Goal: Find specific page/section: Find specific page/section

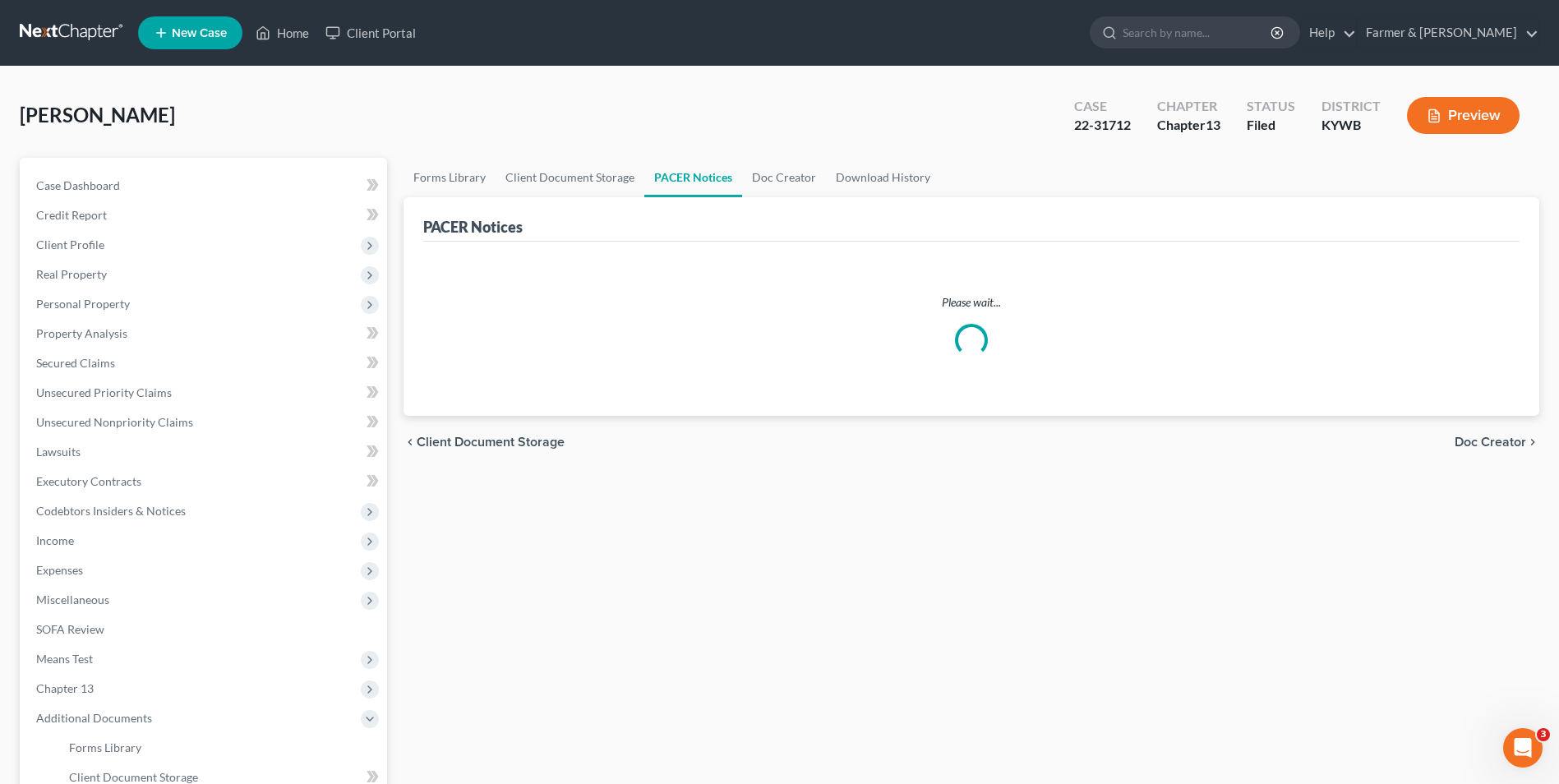
scroll to position [82, 0]
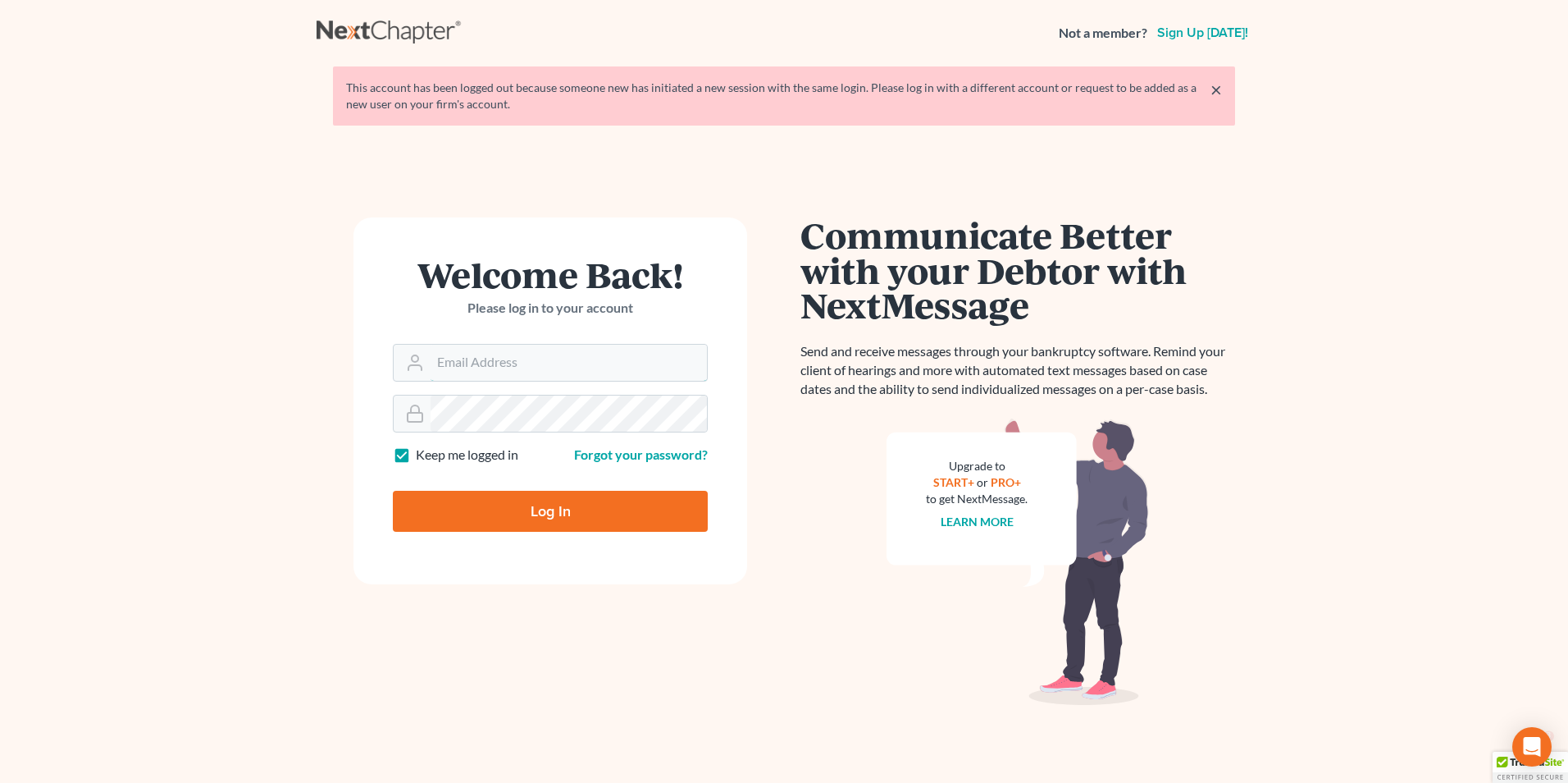
type input "[EMAIL_ADDRESS][DOMAIN_NAME]"
click at [541, 514] on input "Log In" at bounding box center [550, 512] width 315 height 41
type input "Thinking..."
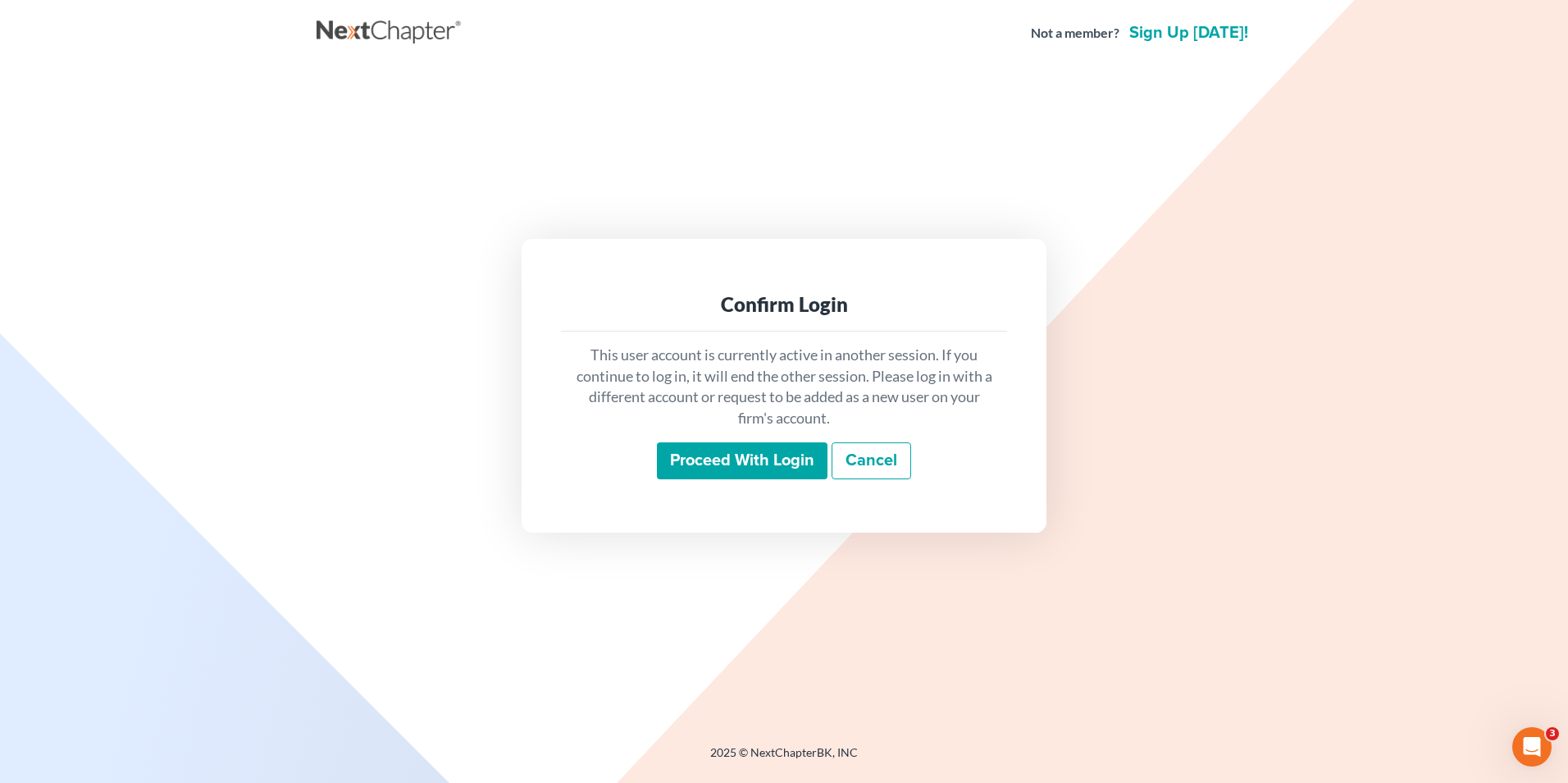
click at [790, 462] on input "Proceed with login" at bounding box center [741, 461] width 170 height 38
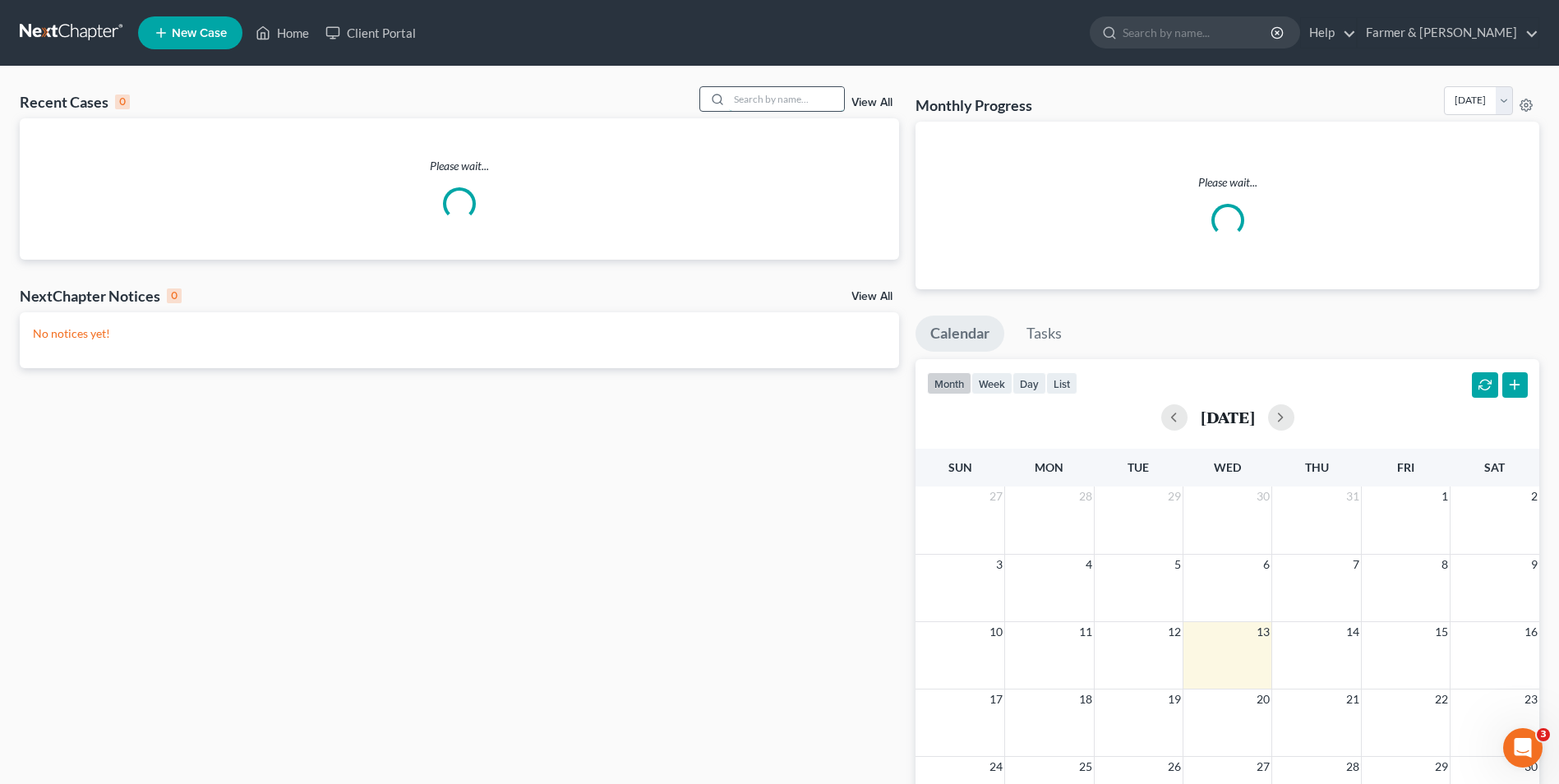
click at [789, 99] on input "search" at bounding box center [786, 98] width 115 height 24
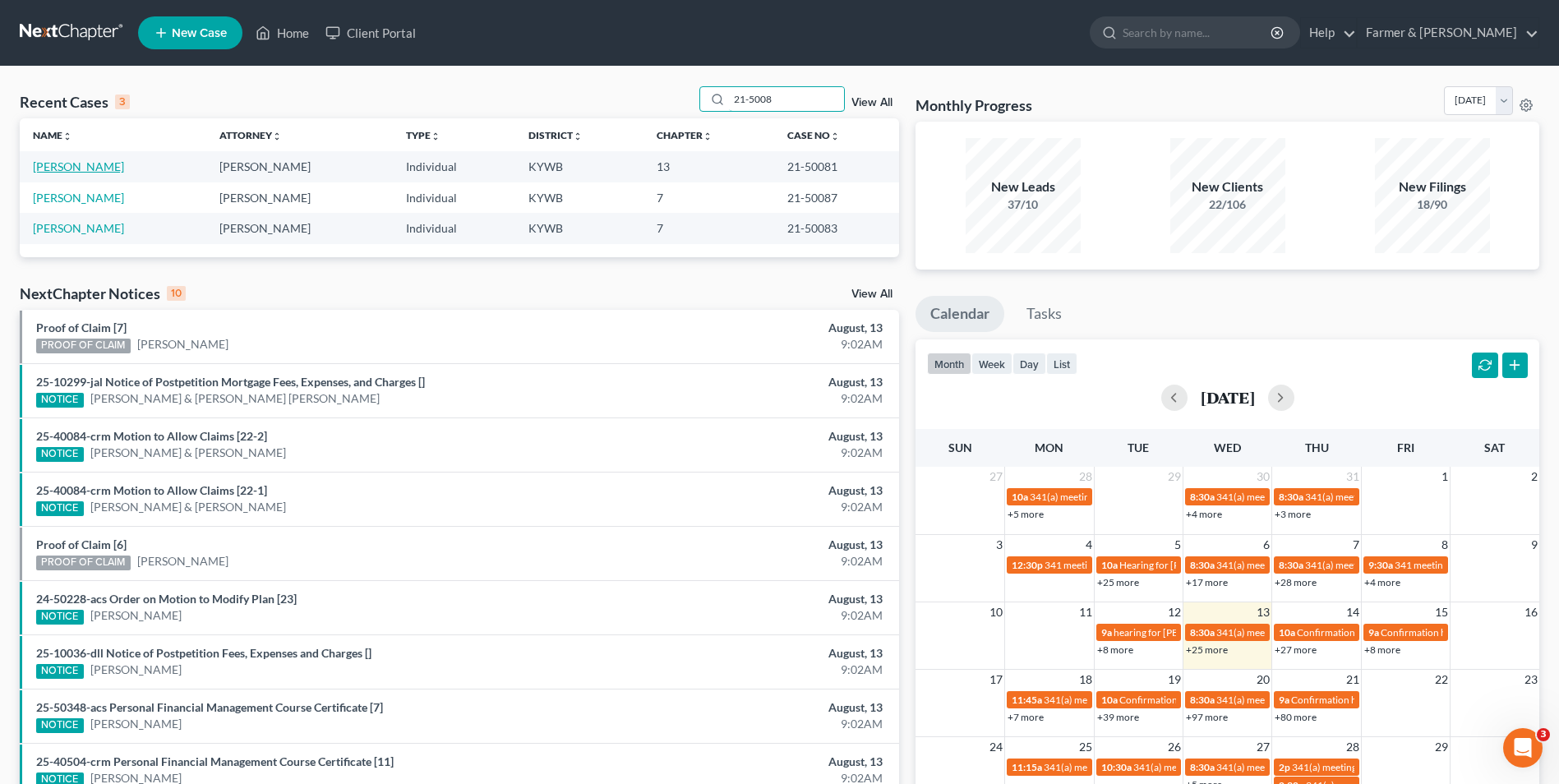
type input "21-5008"
click at [90, 165] on link "[PERSON_NAME]" at bounding box center [78, 166] width 92 height 14
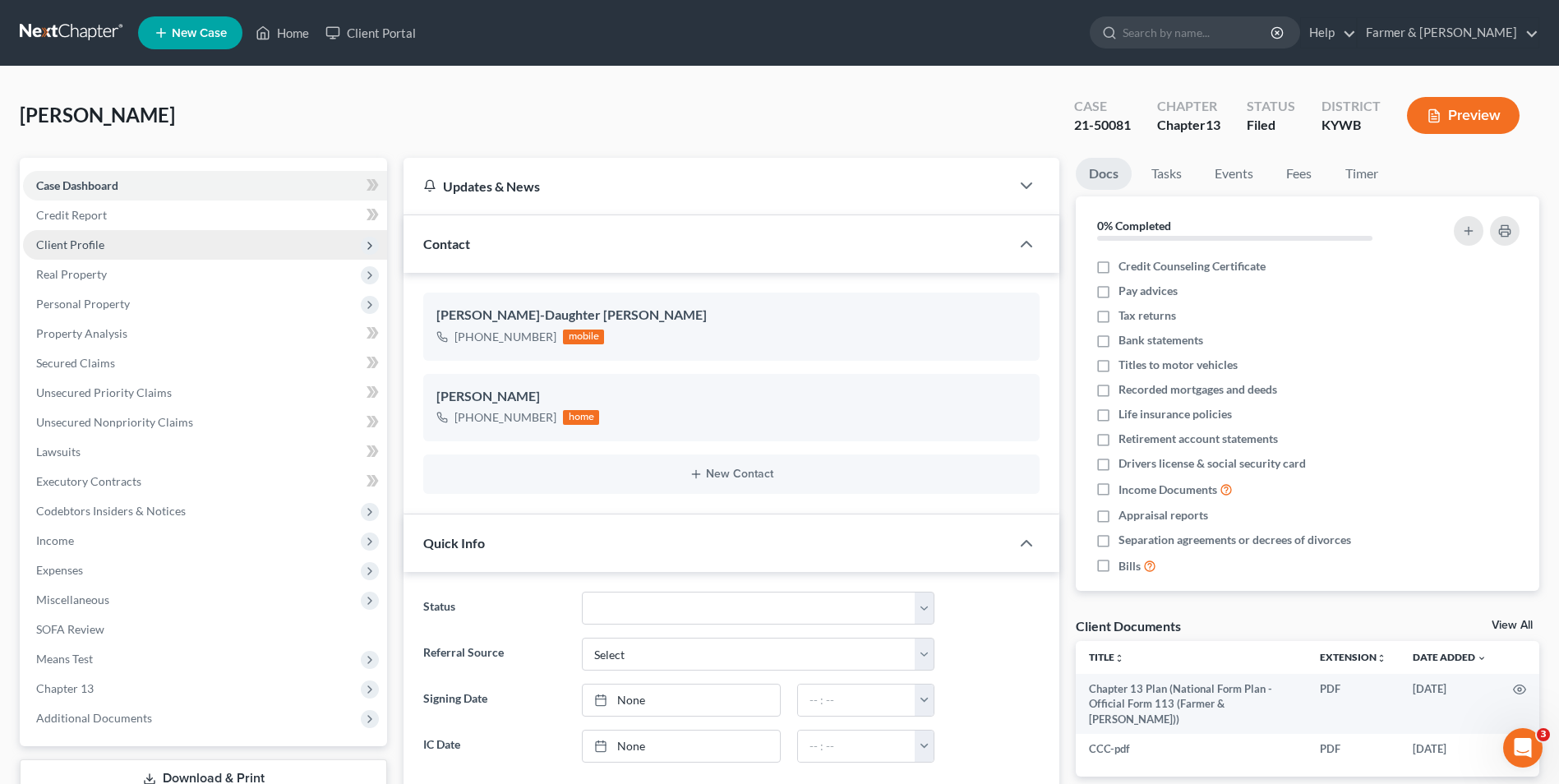
click at [150, 245] on span "Client Profile" at bounding box center [205, 244] width 364 height 29
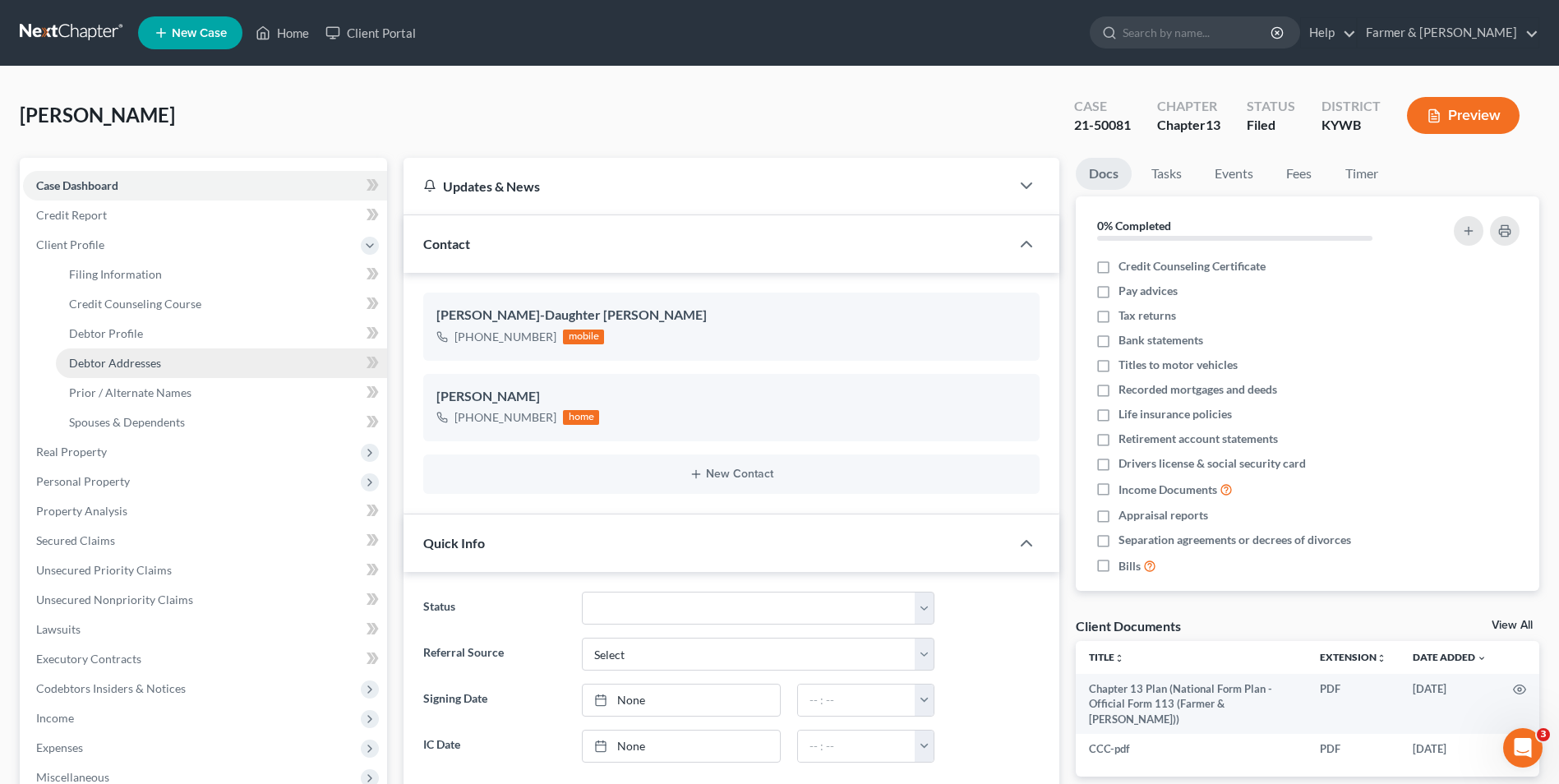
click at [176, 362] on link "Debtor Addresses" at bounding box center [221, 362] width 331 height 29
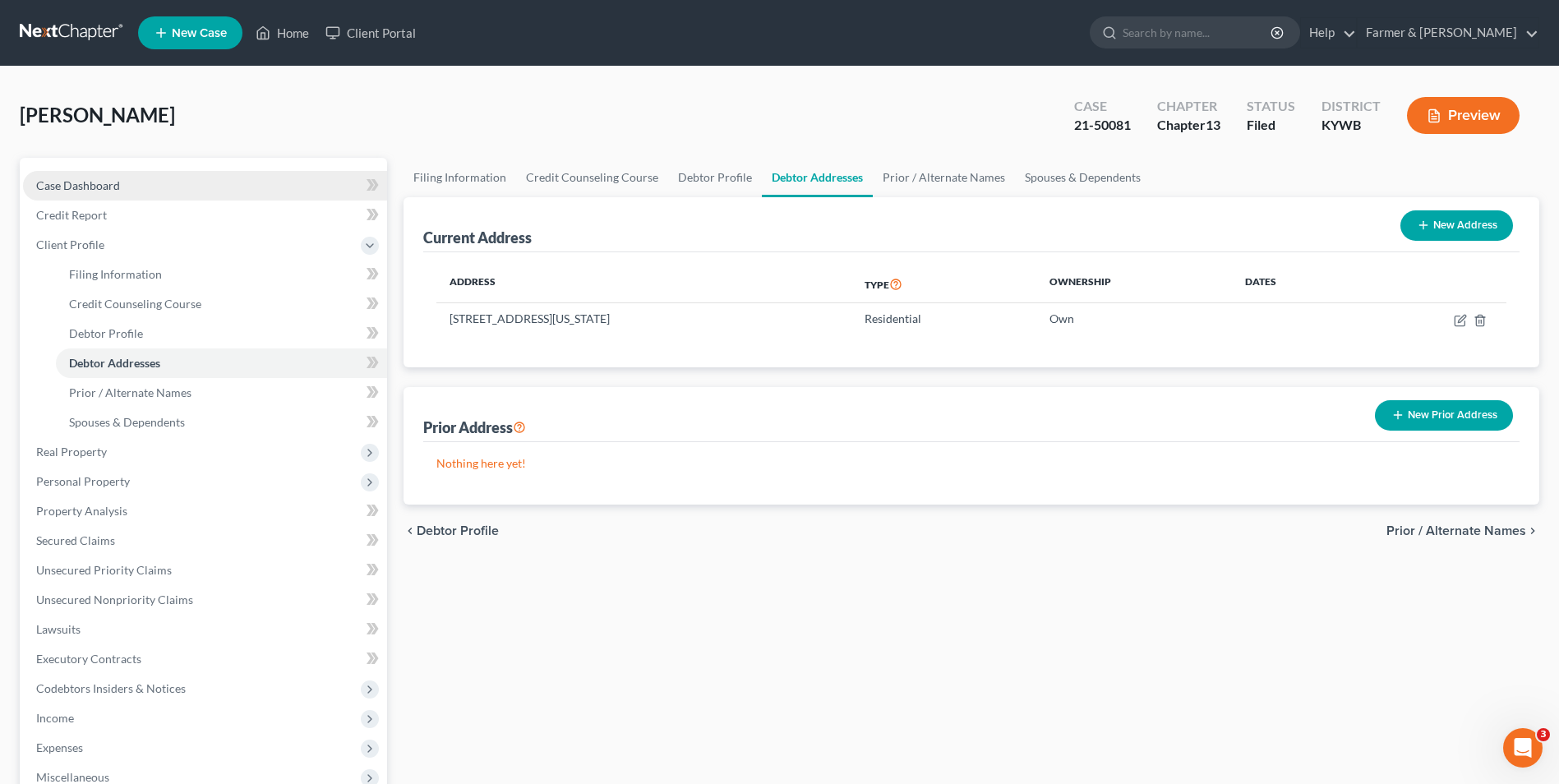
click at [170, 179] on link "Case Dashboard" at bounding box center [205, 185] width 364 height 29
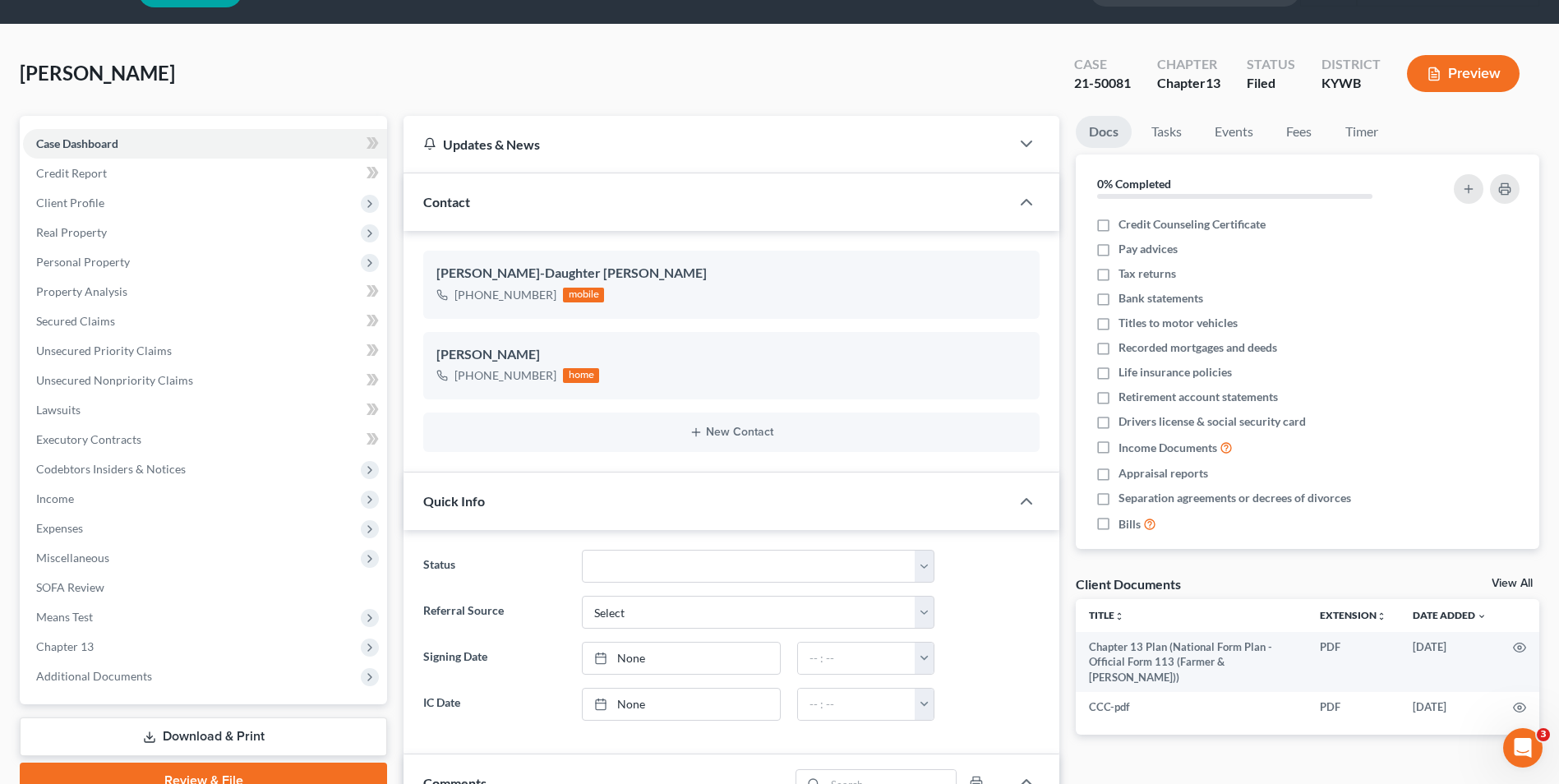
scroll to position [82, 0]
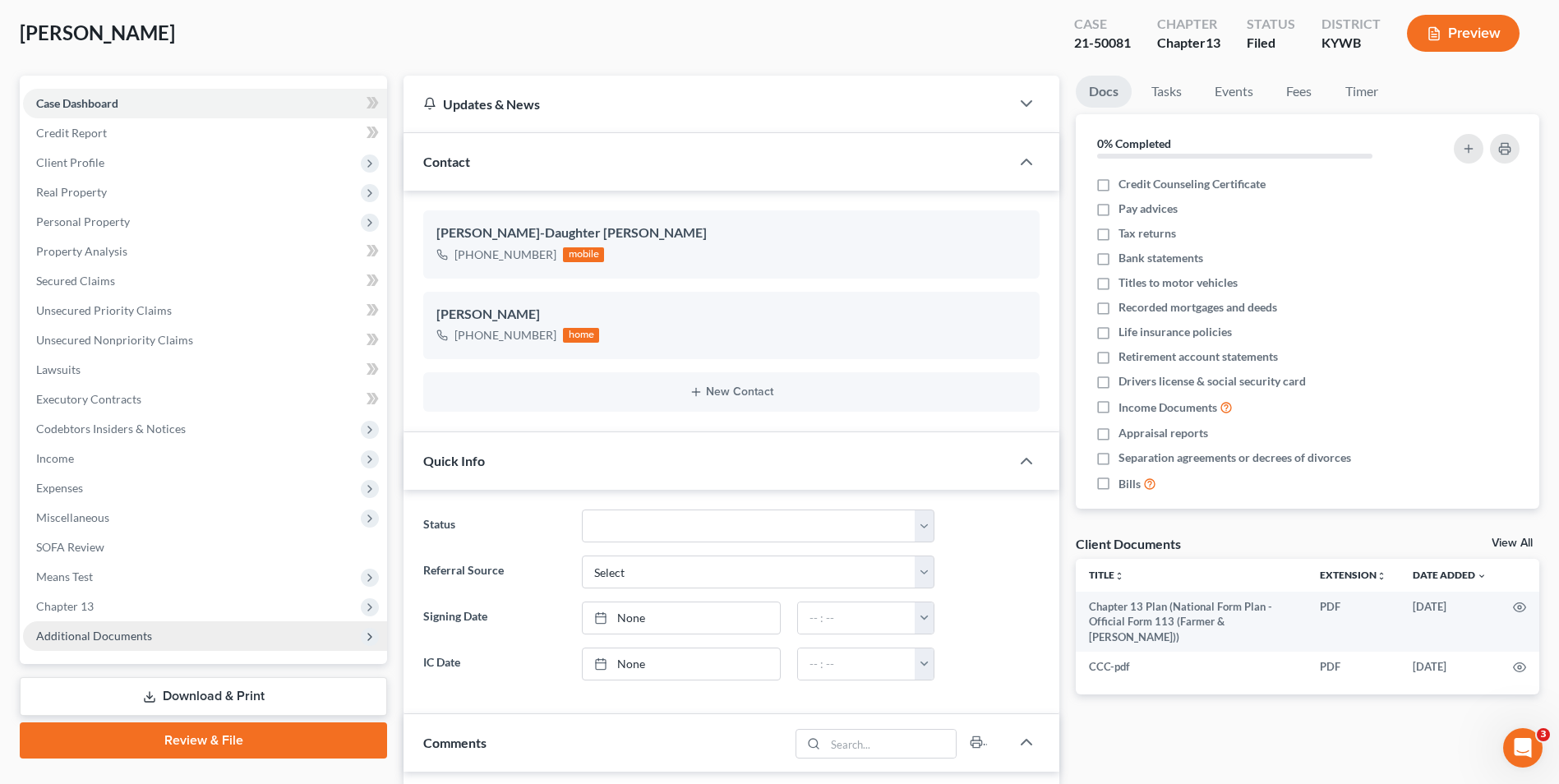
click at [185, 636] on span "Additional Documents" at bounding box center [205, 635] width 364 height 29
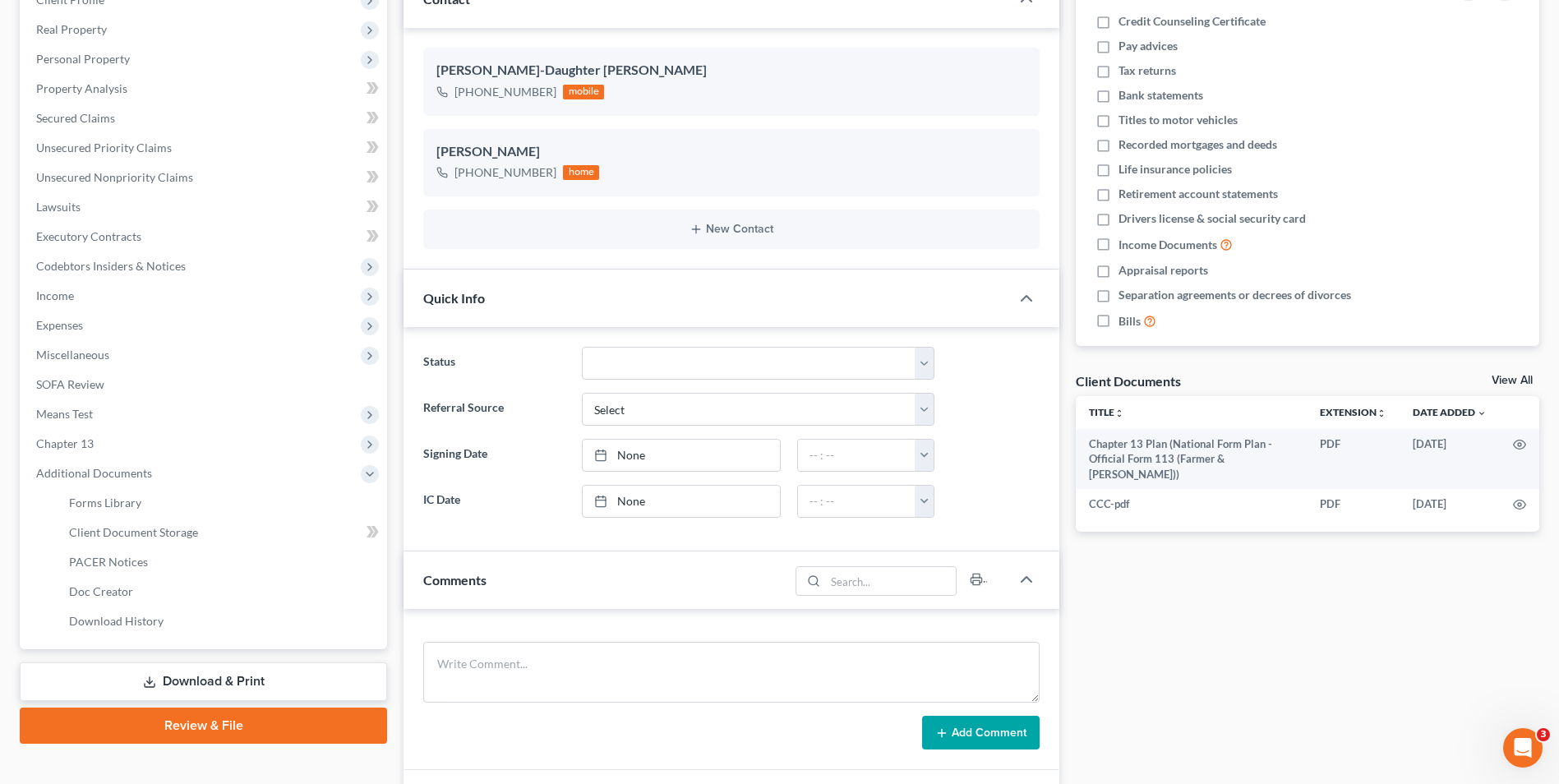
scroll to position [246, 0]
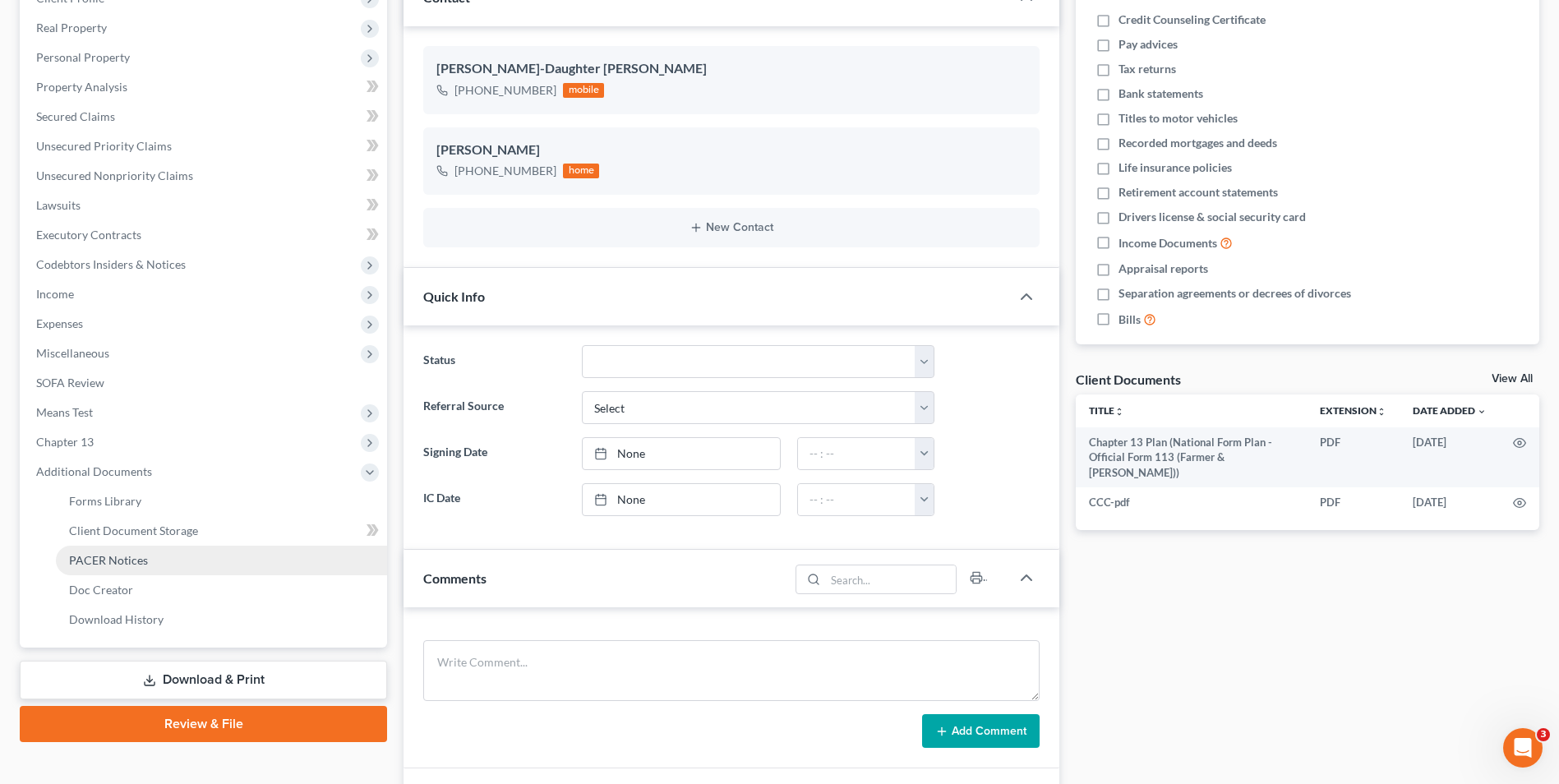
click at [182, 559] on link "PACER Notices" at bounding box center [221, 559] width 331 height 29
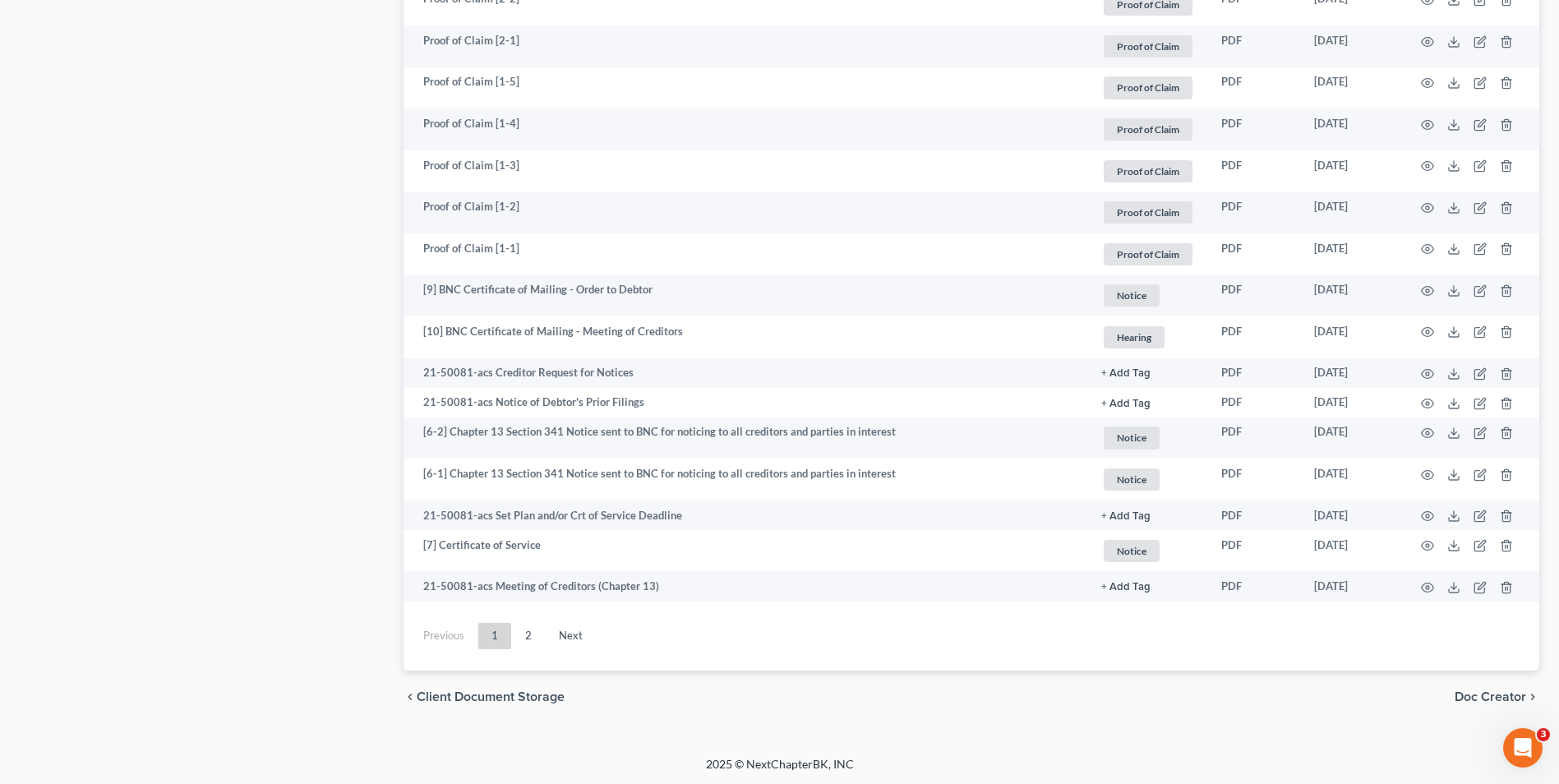
scroll to position [2877, 0]
click at [528, 639] on link "2" at bounding box center [528, 634] width 33 height 26
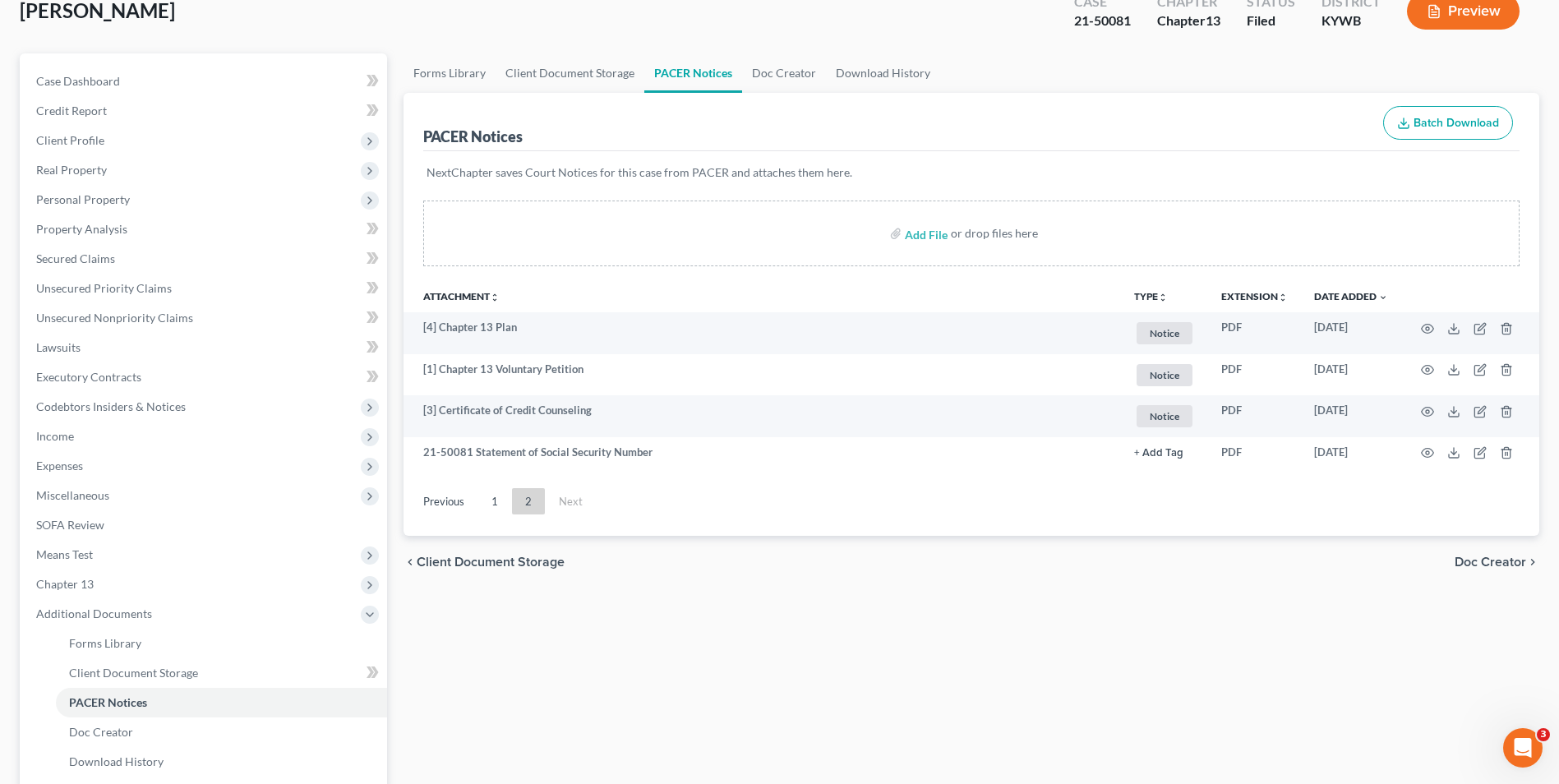
scroll to position [103, 0]
click at [490, 505] on link "1" at bounding box center [495, 503] width 33 height 26
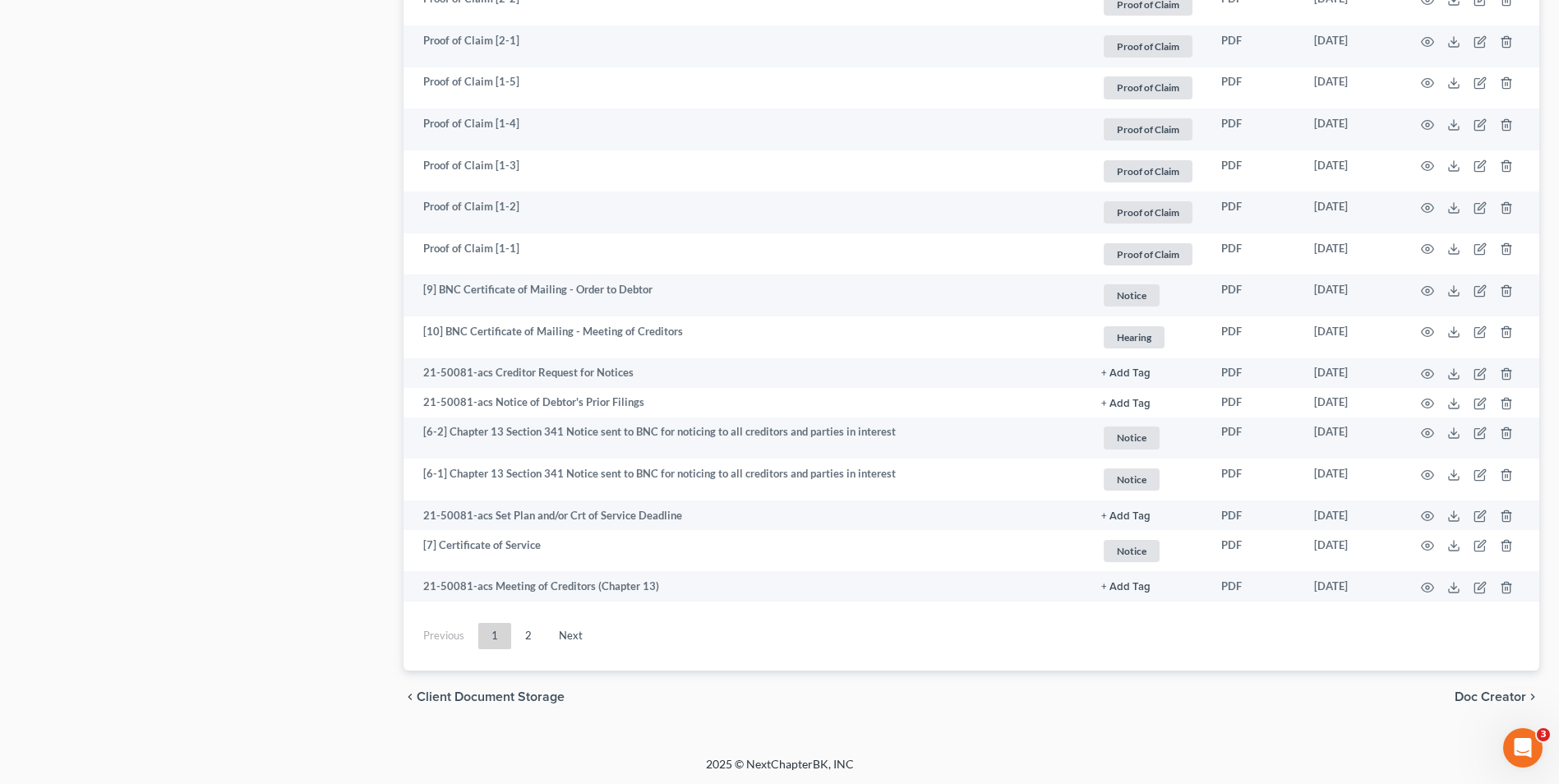
scroll to position [2877, 0]
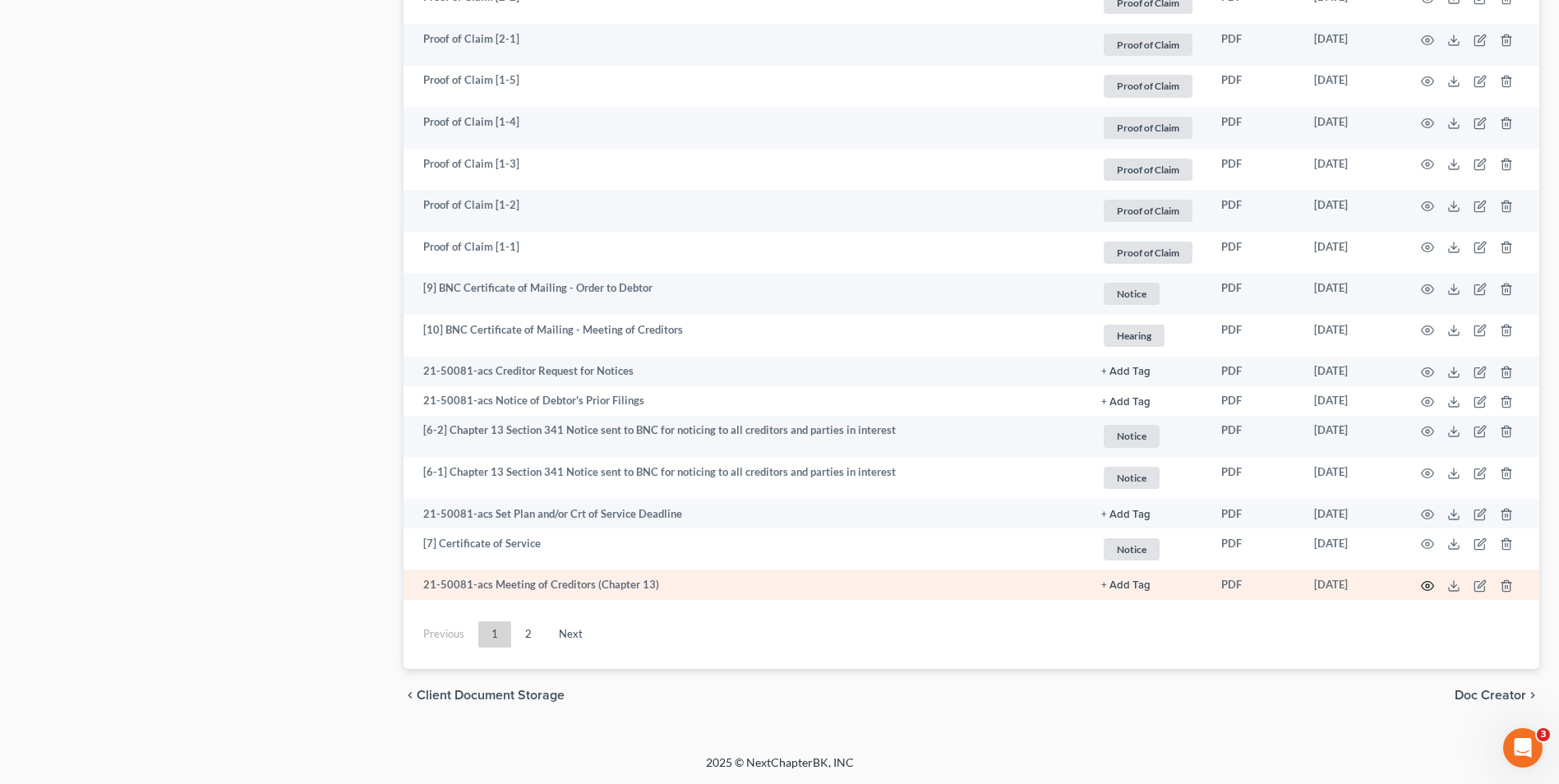
click at [1425, 587] on icon "button" at bounding box center [1428, 586] width 13 height 13
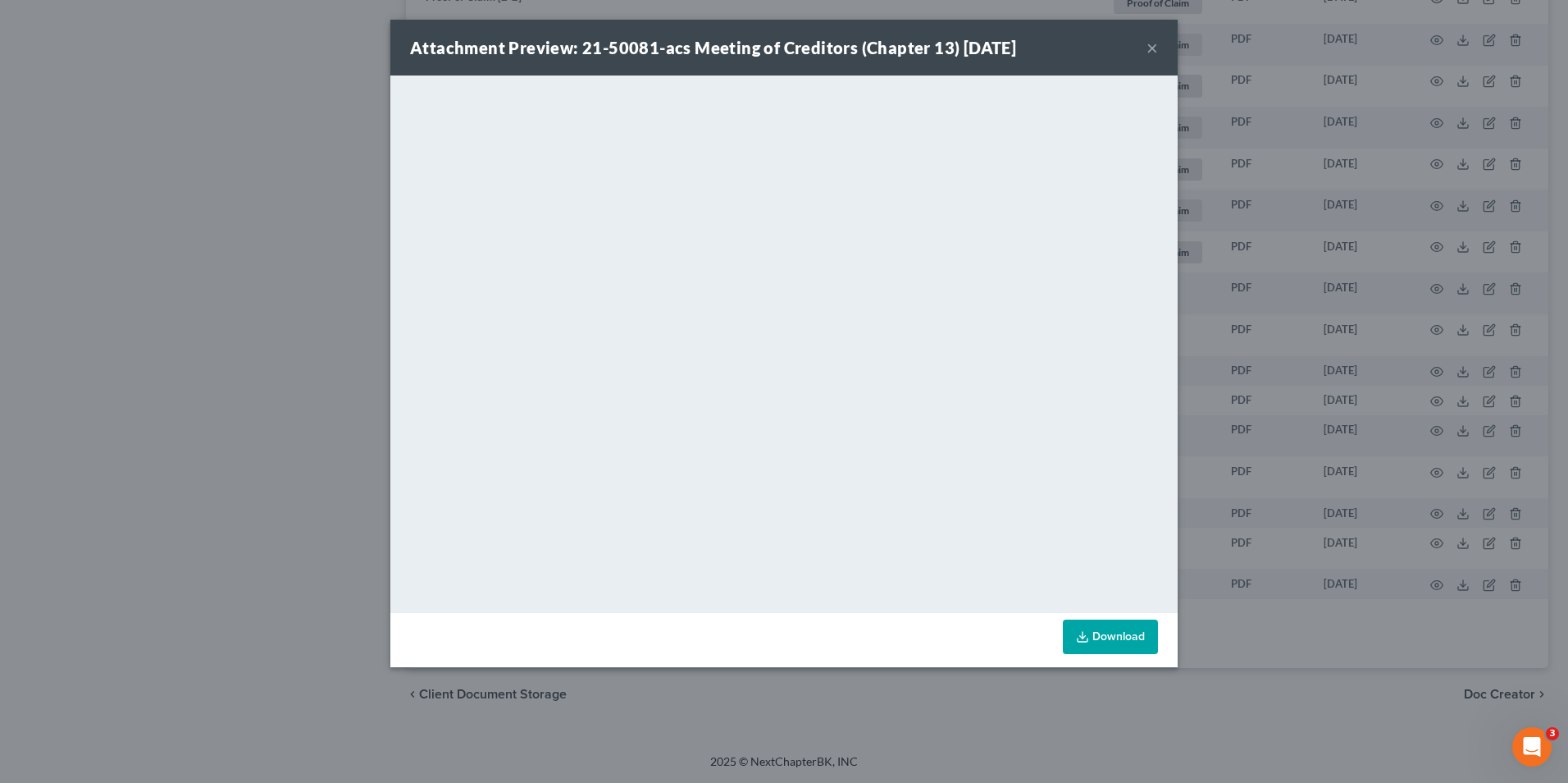
click at [1152, 48] on button "×" at bounding box center [1152, 47] width 11 height 20
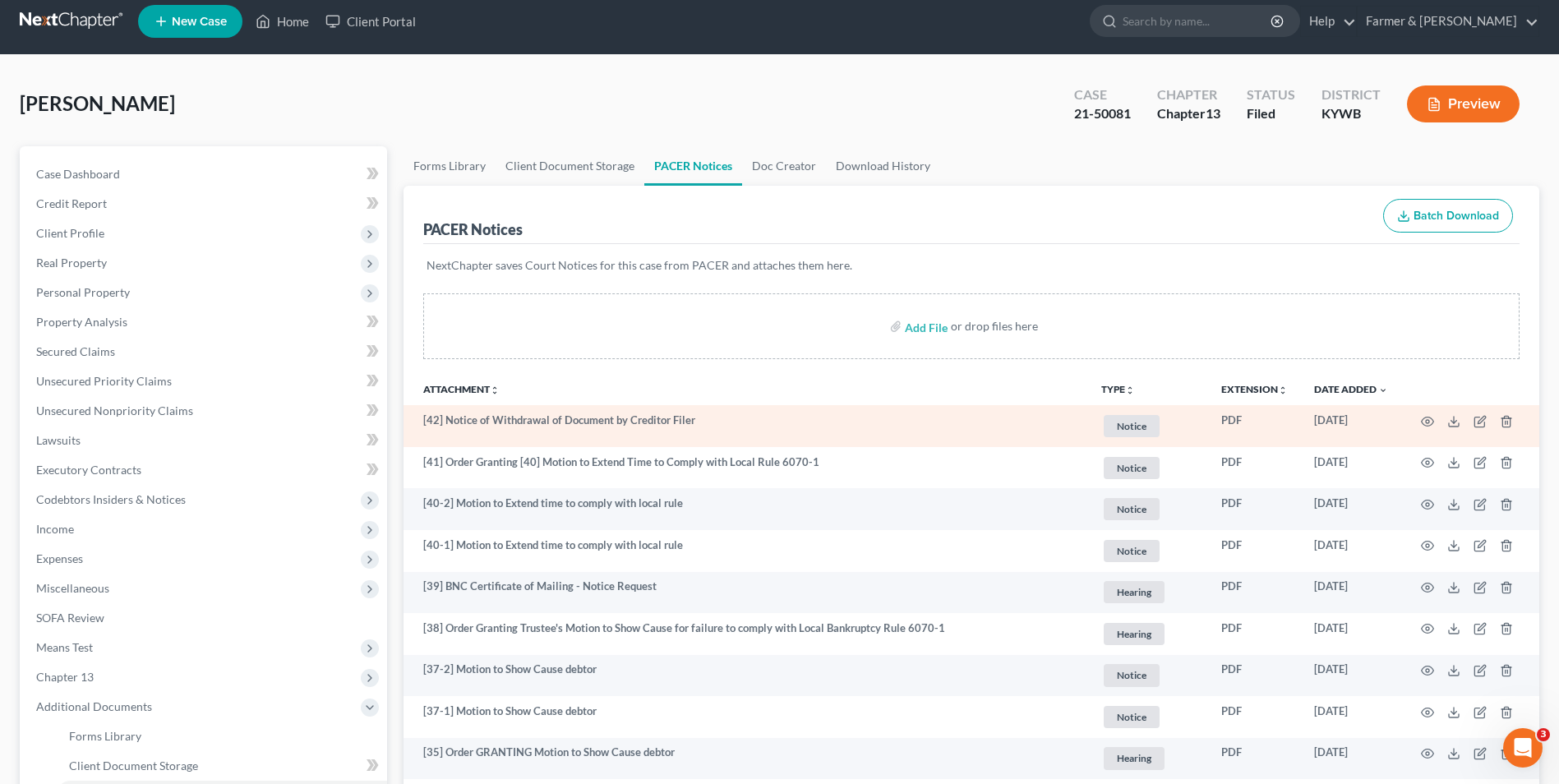
scroll to position [0, 0]
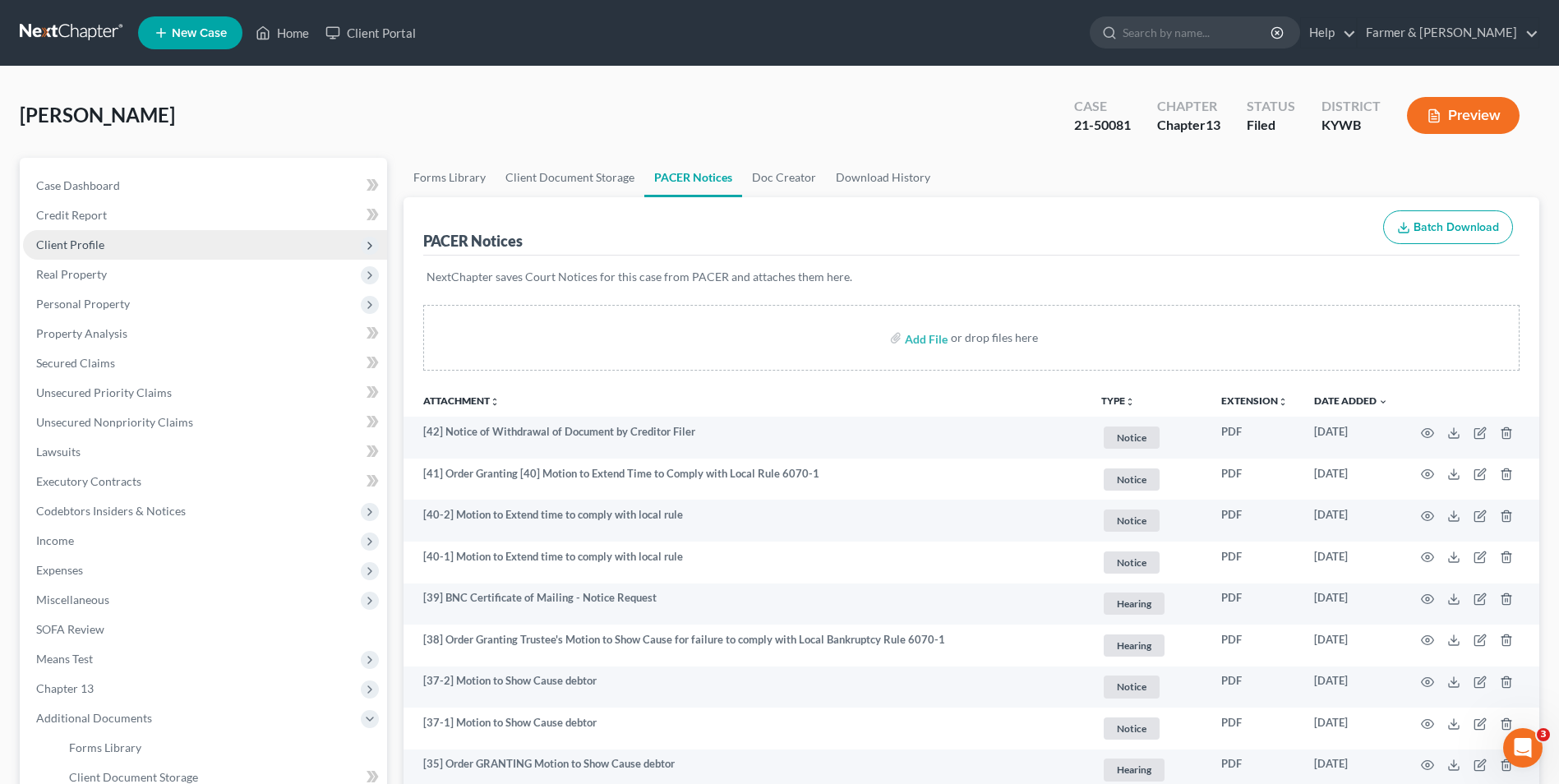
click at [163, 247] on span "Client Profile" at bounding box center [205, 244] width 364 height 29
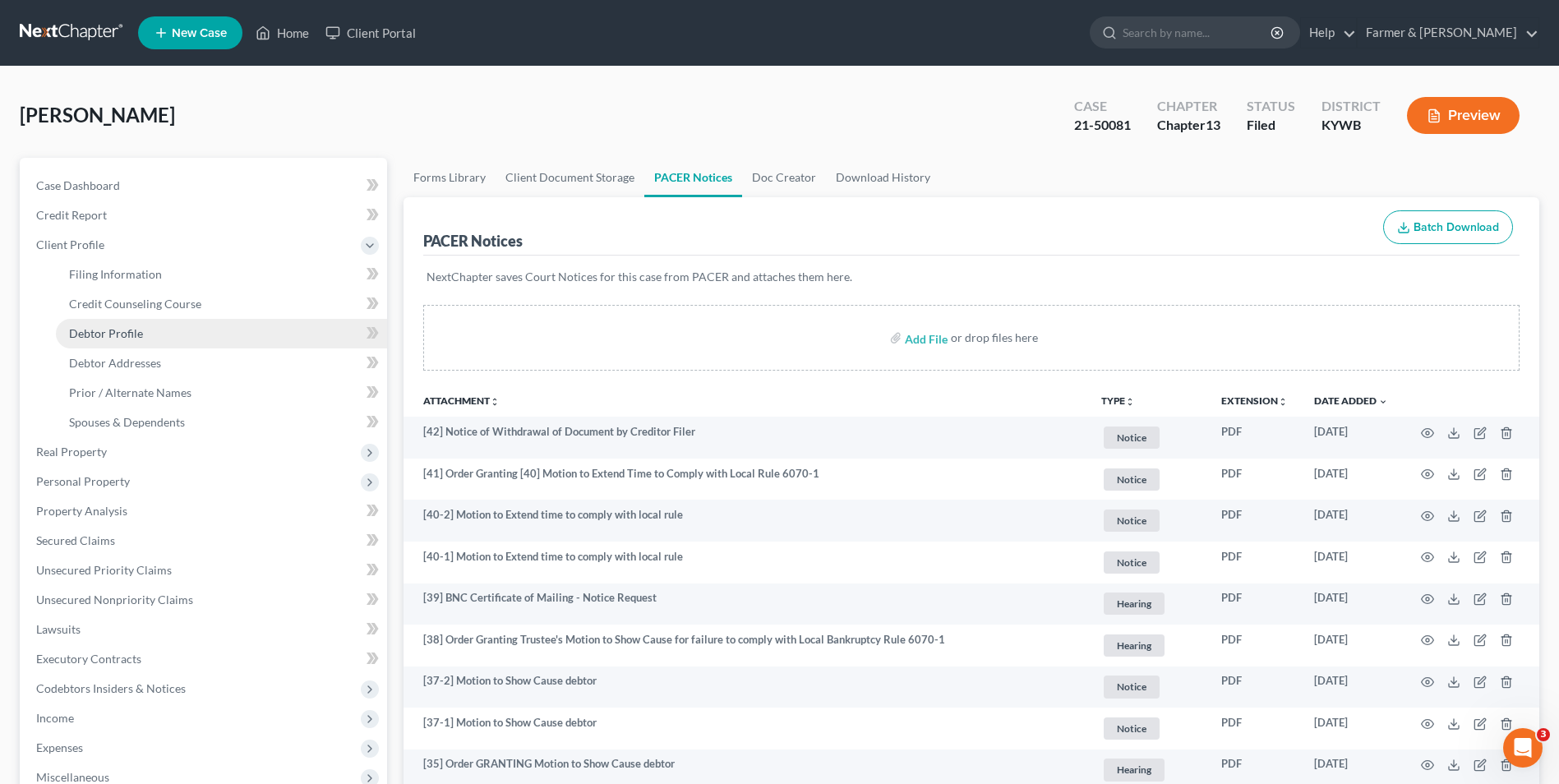
click at [159, 338] on link "Debtor Profile" at bounding box center [221, 333] width 331 height 29
select select "4"
select select "0"
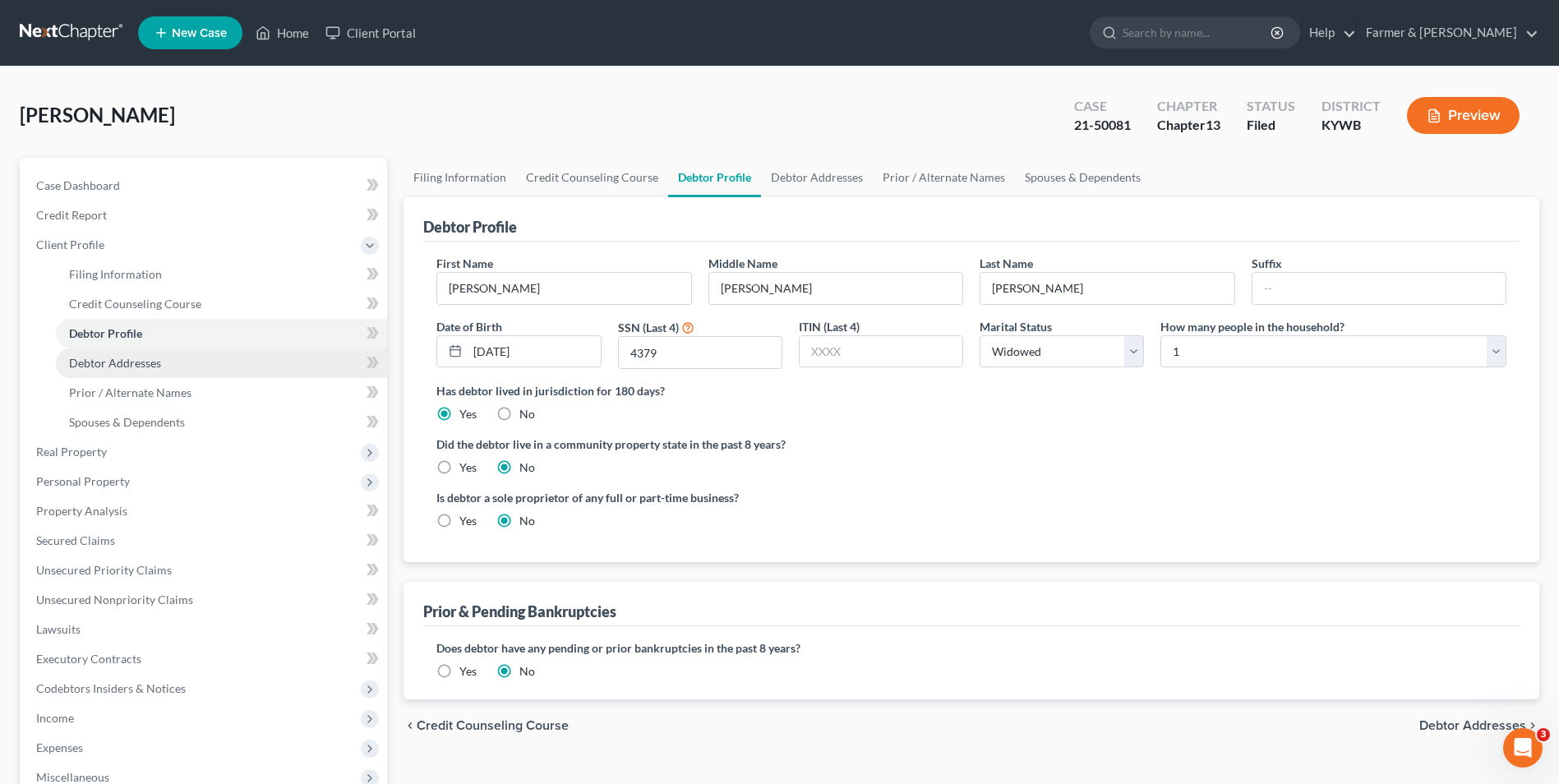
click at [165, 364] on link "Debtor Addresses" at bounding box center [221, 362] width 331 height 29
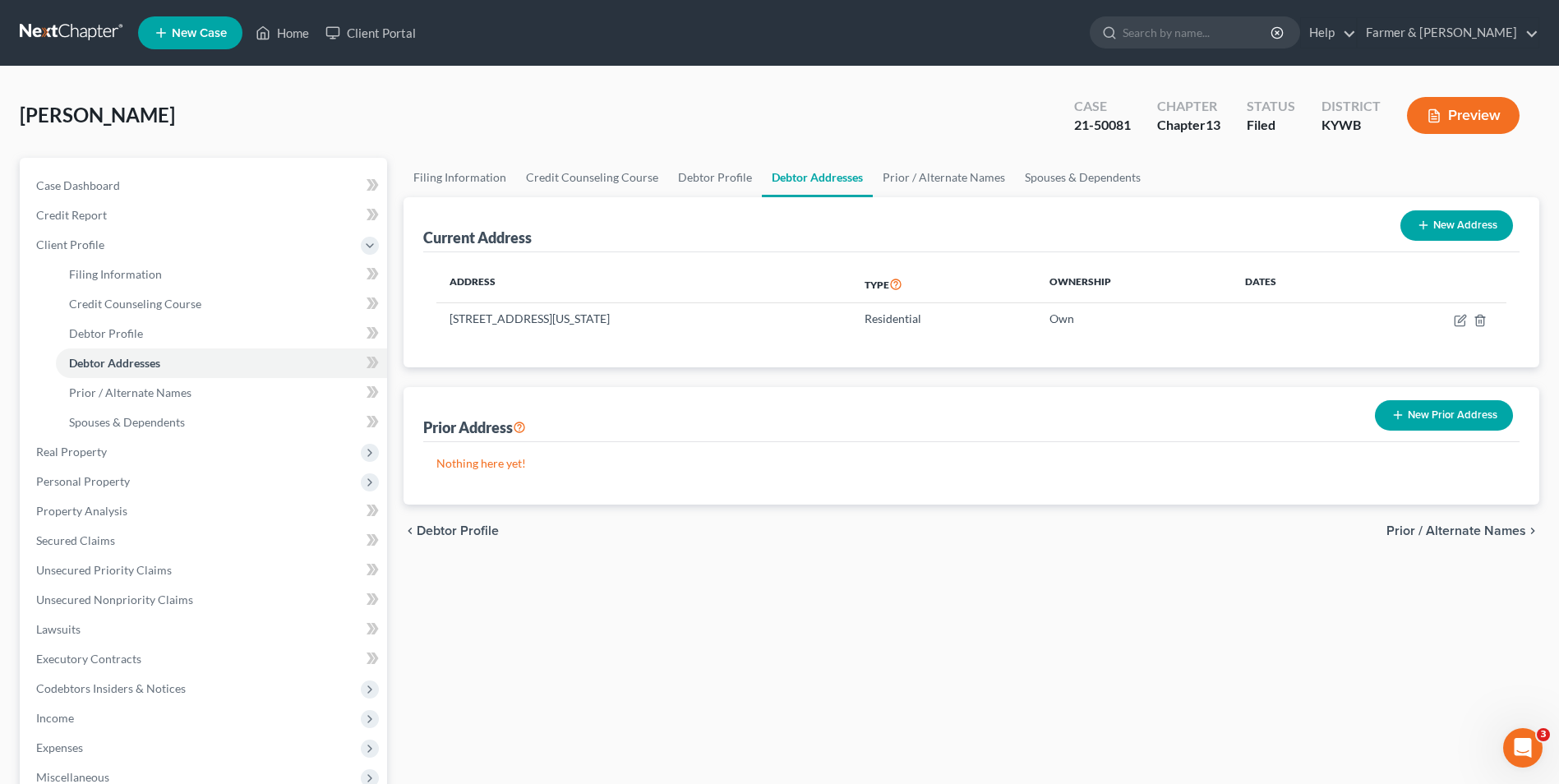
select select "4"
select select "0"
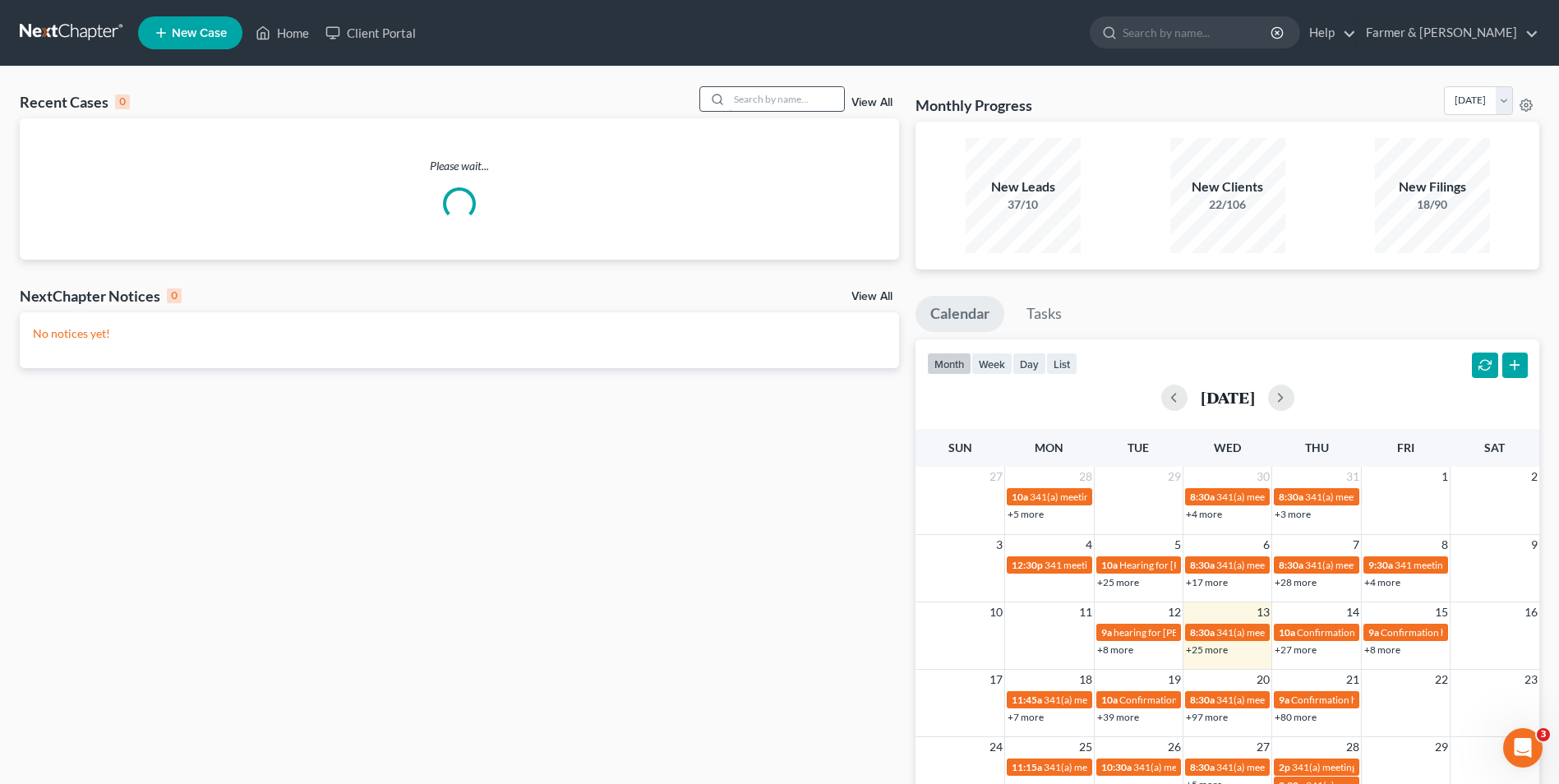
click at [821, 104] on input "search" at bounding box center [786, 98] width 115 height 24
paste input "21-50265"
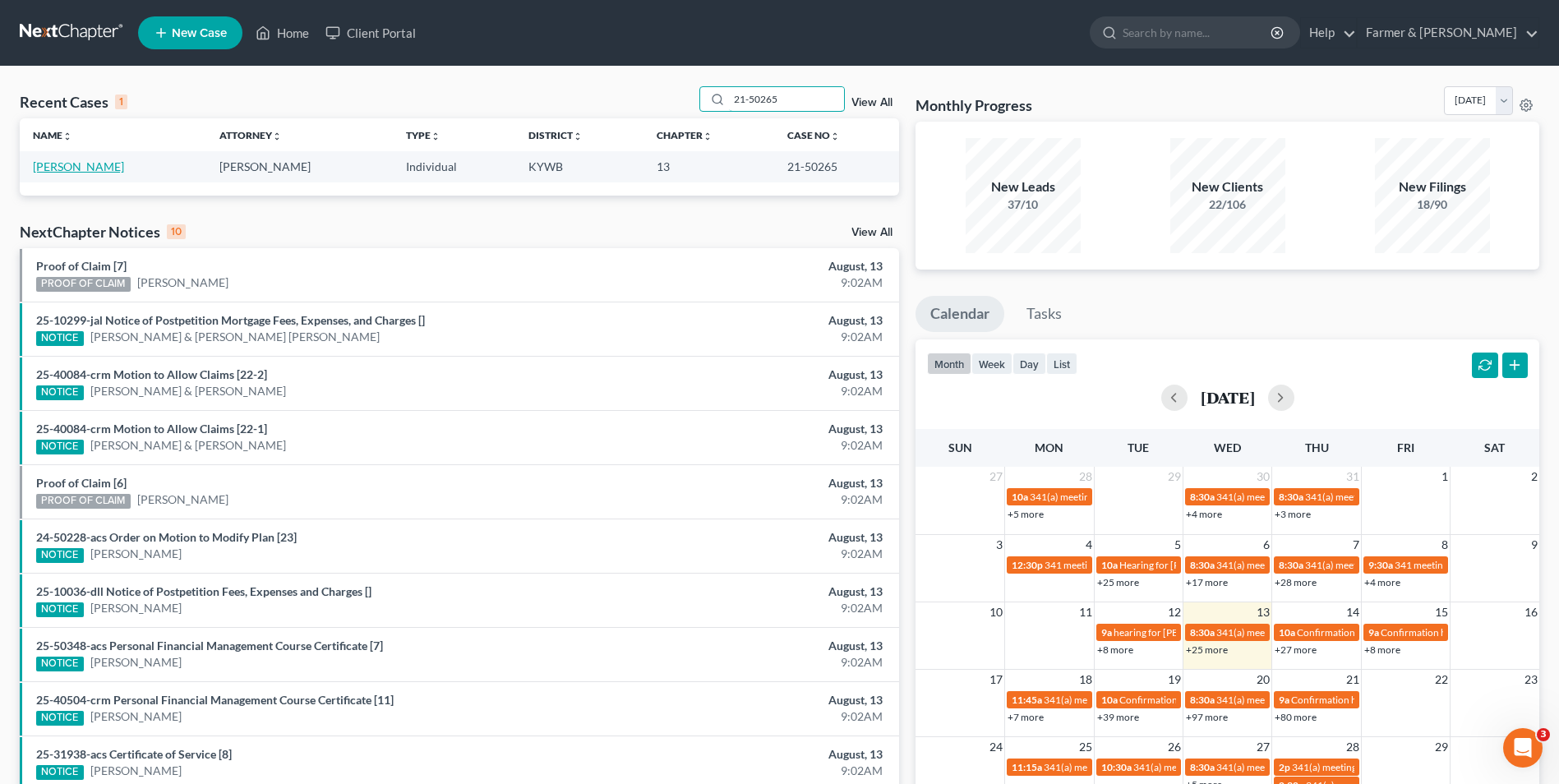
type input "21-50265"
click at [70, 167] on link "[PERSON_NAME]" at bounding box center [78, 166] width 92 height 14
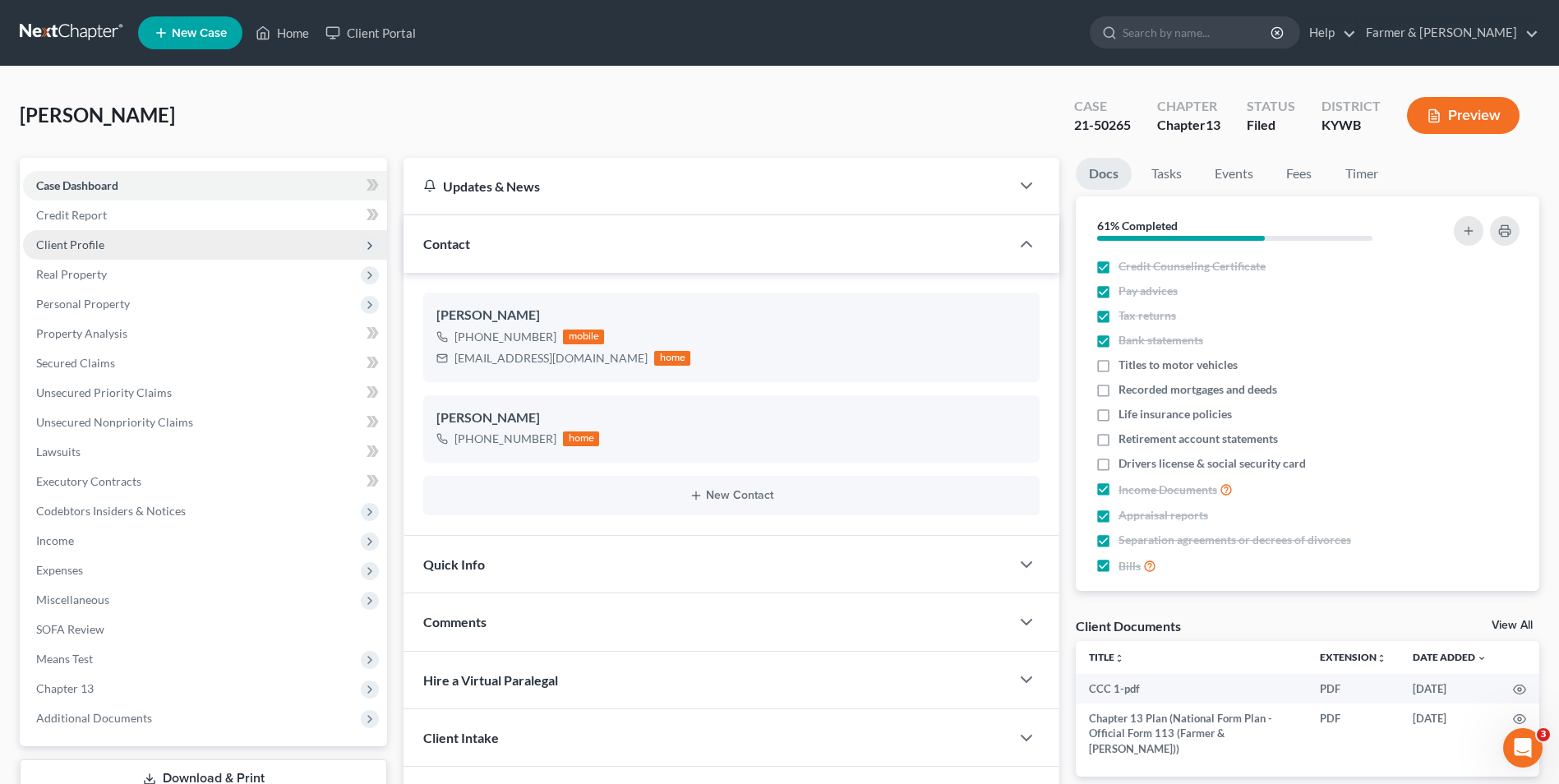
click at [179, 246] on span "Client Profile" at bounding box center [205, 244] width 364 height 29
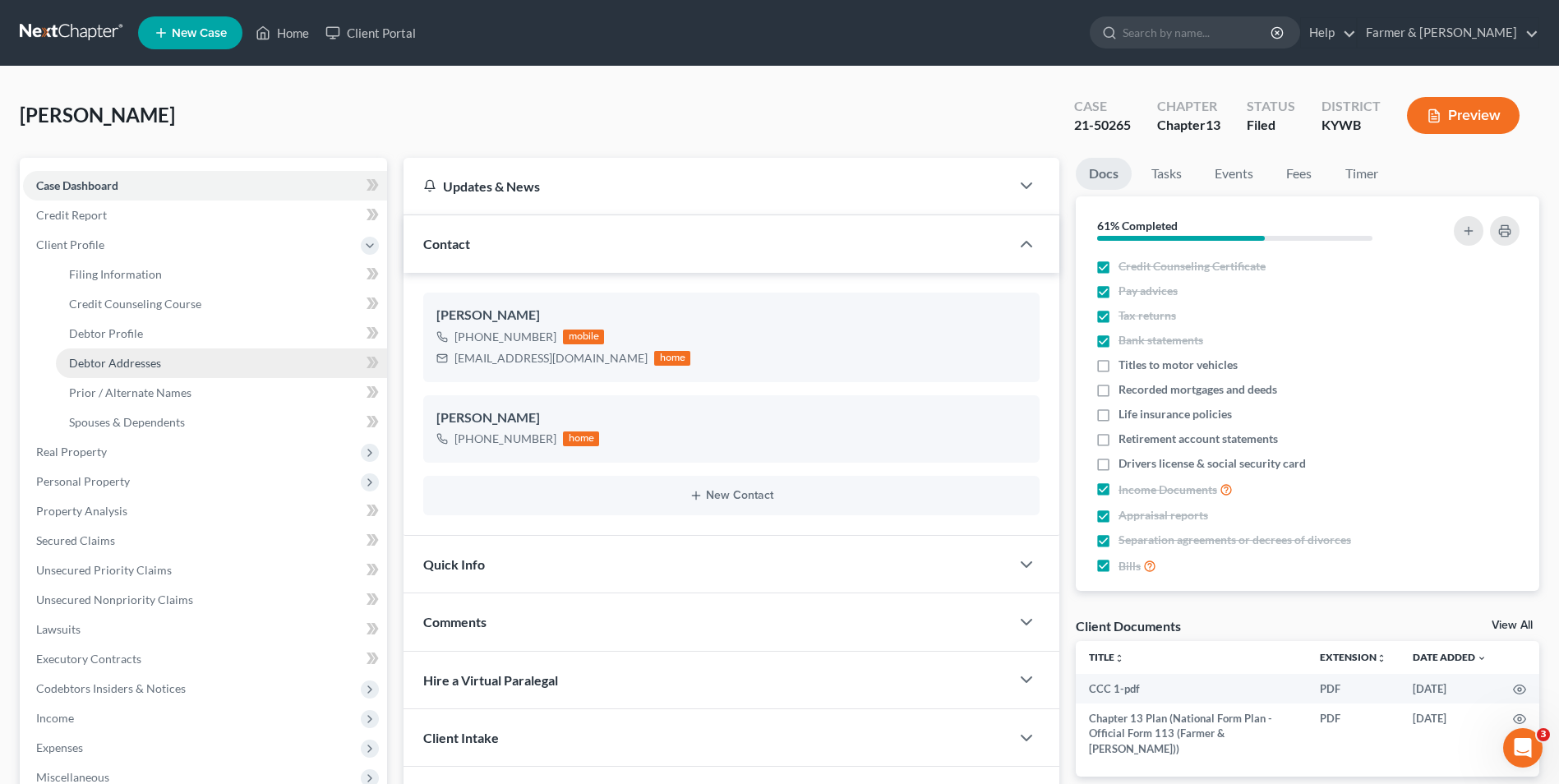
click at [185, 360] on link "Debtor Addresses" at bounding box center [221, 362] width 331 height 29
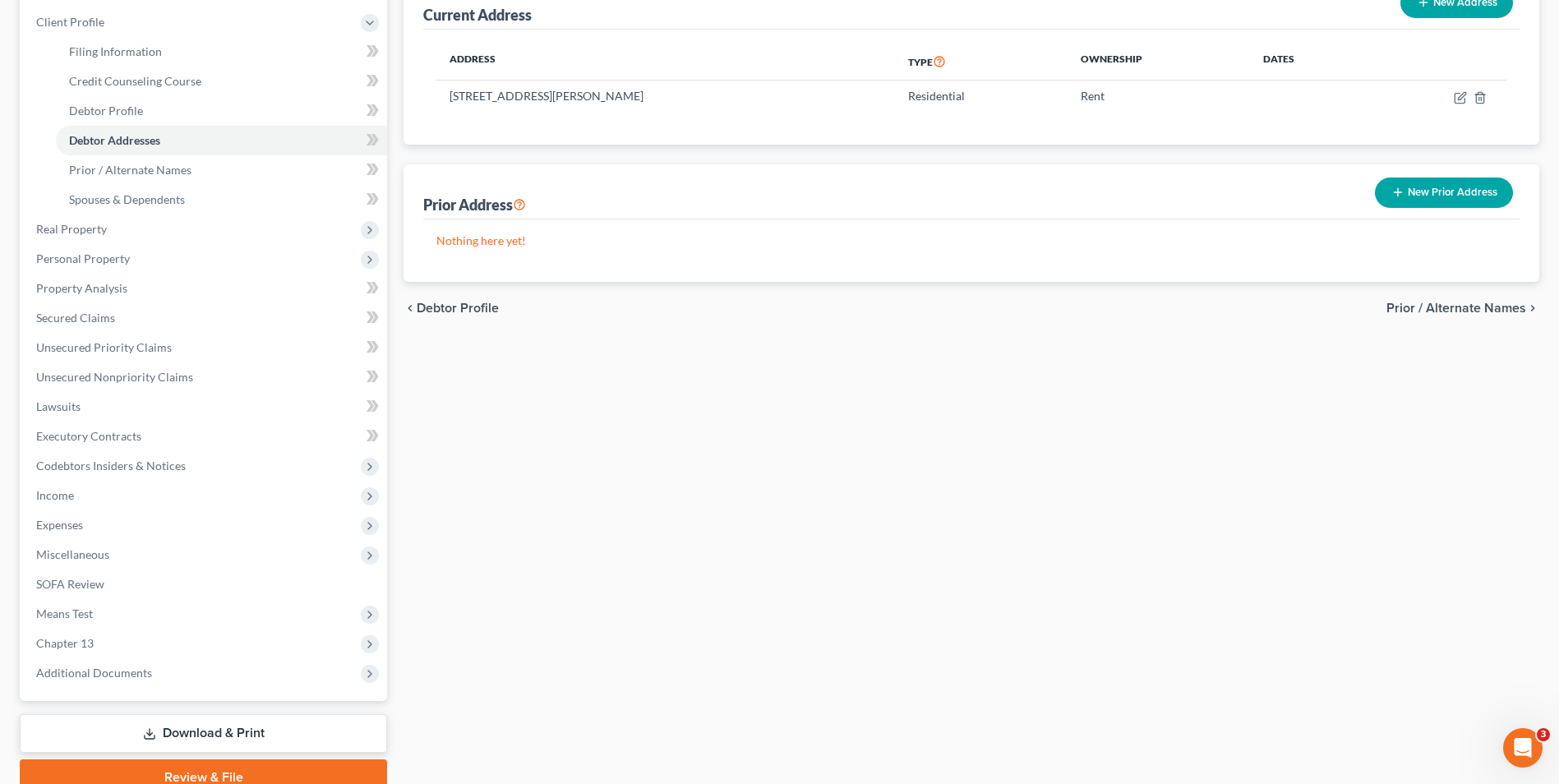
scroll to position [296, 0]
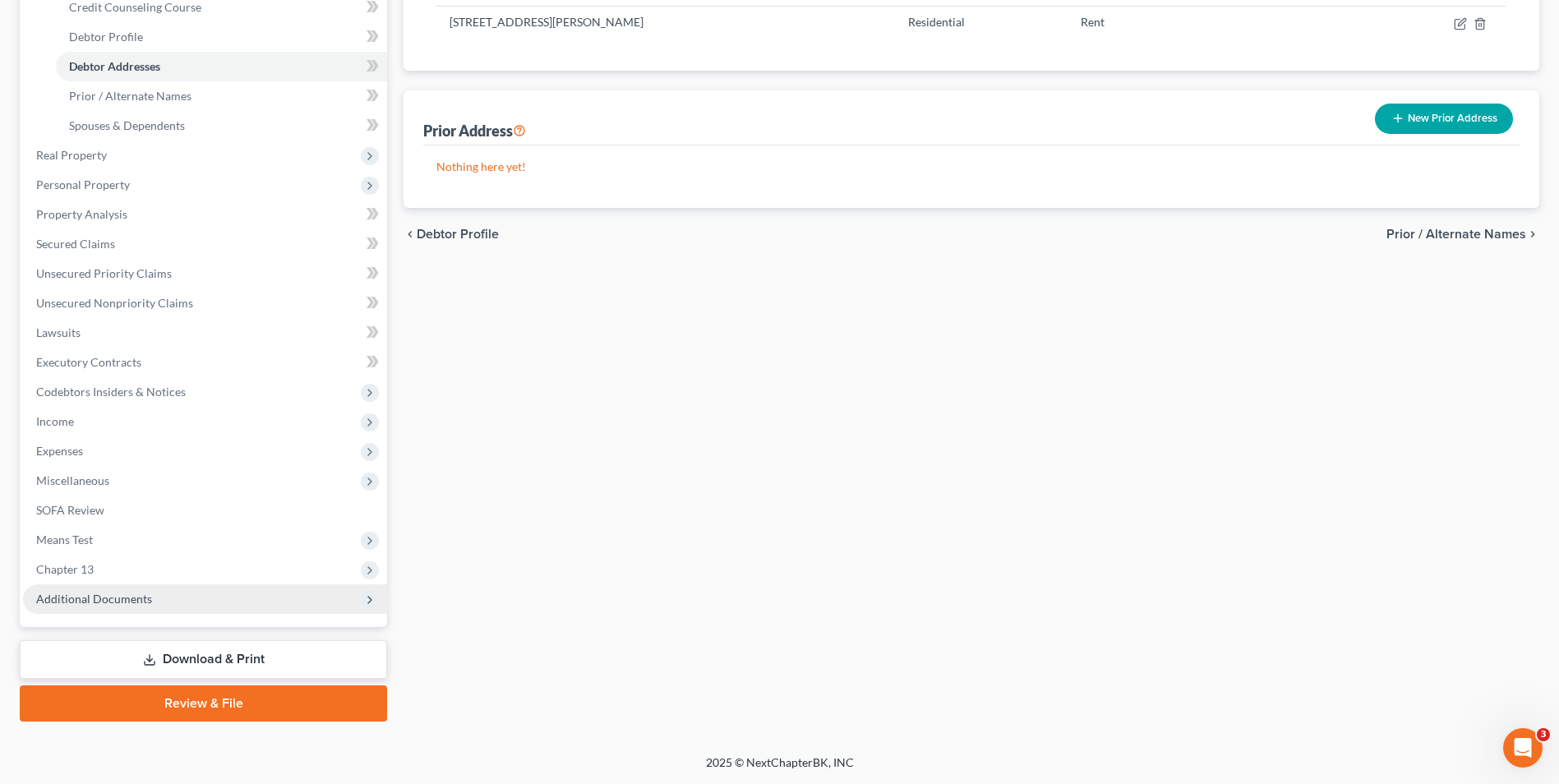
click at [159, 584] on span "Additional Documents" at bounding box center [205, 598] width 364 height 29
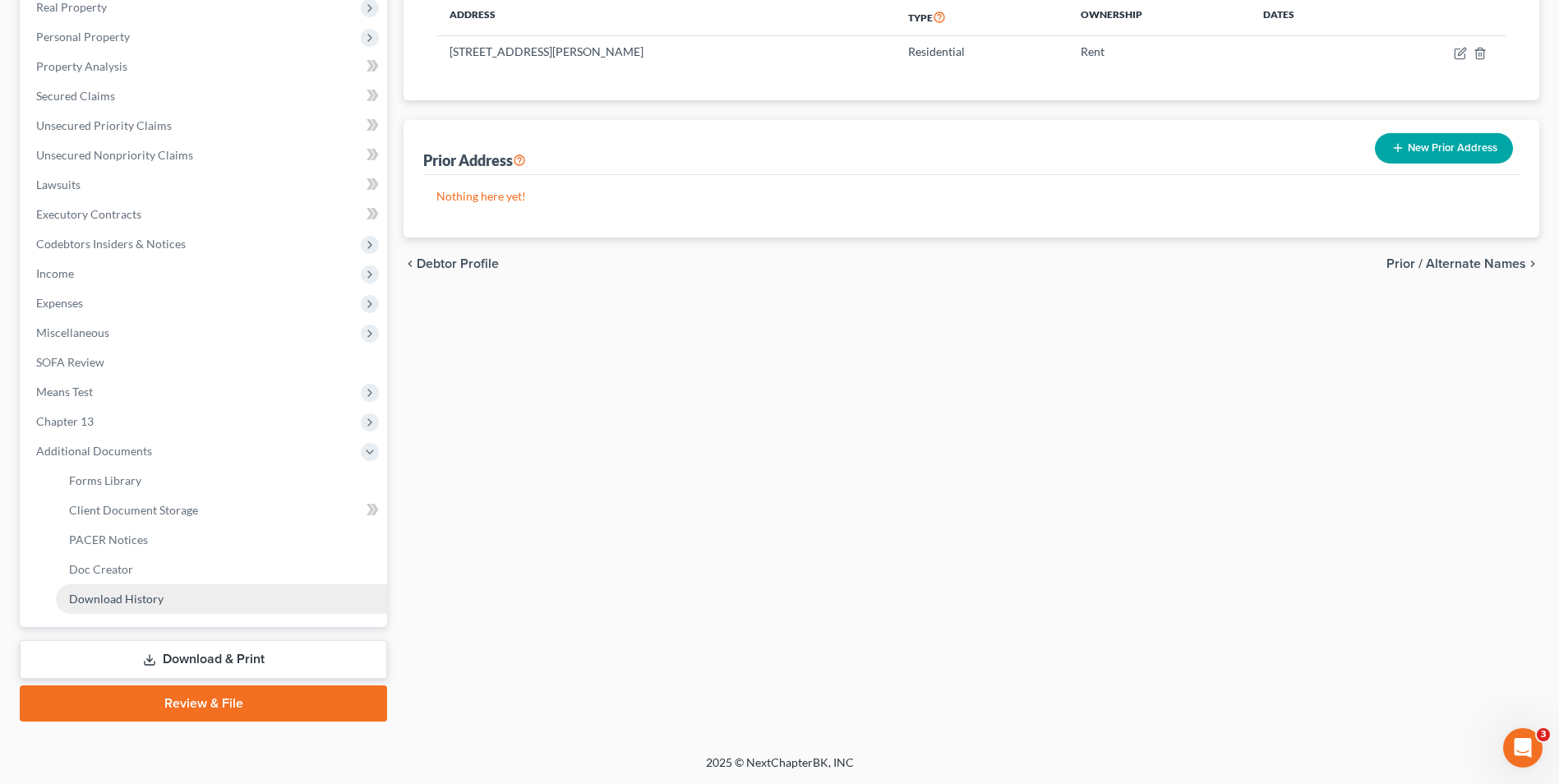
scroll to position [267, 0]
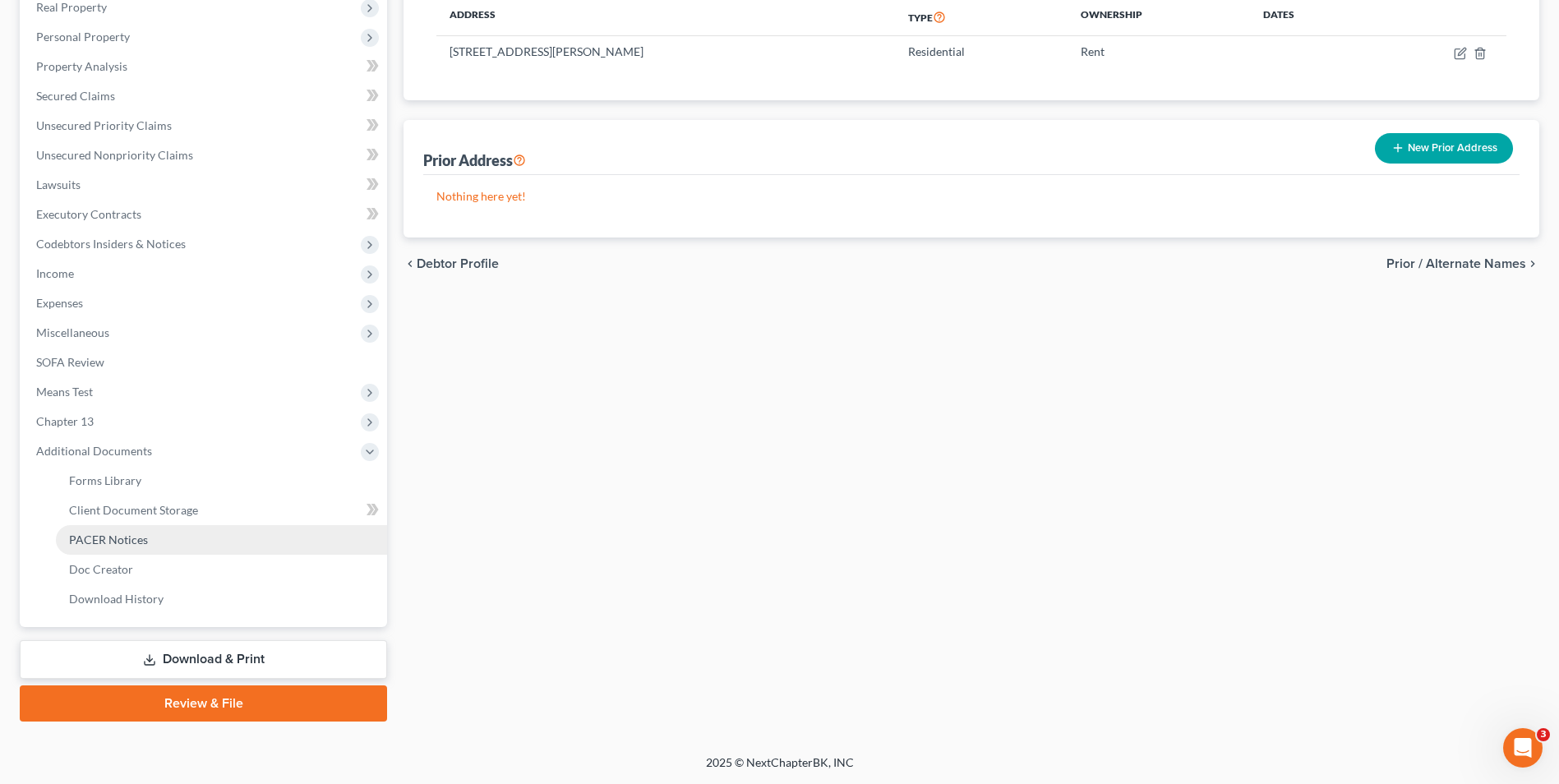
click at [190, 538] on link "PACER Notices" at bounding box center [221, 539] width 331 height 29
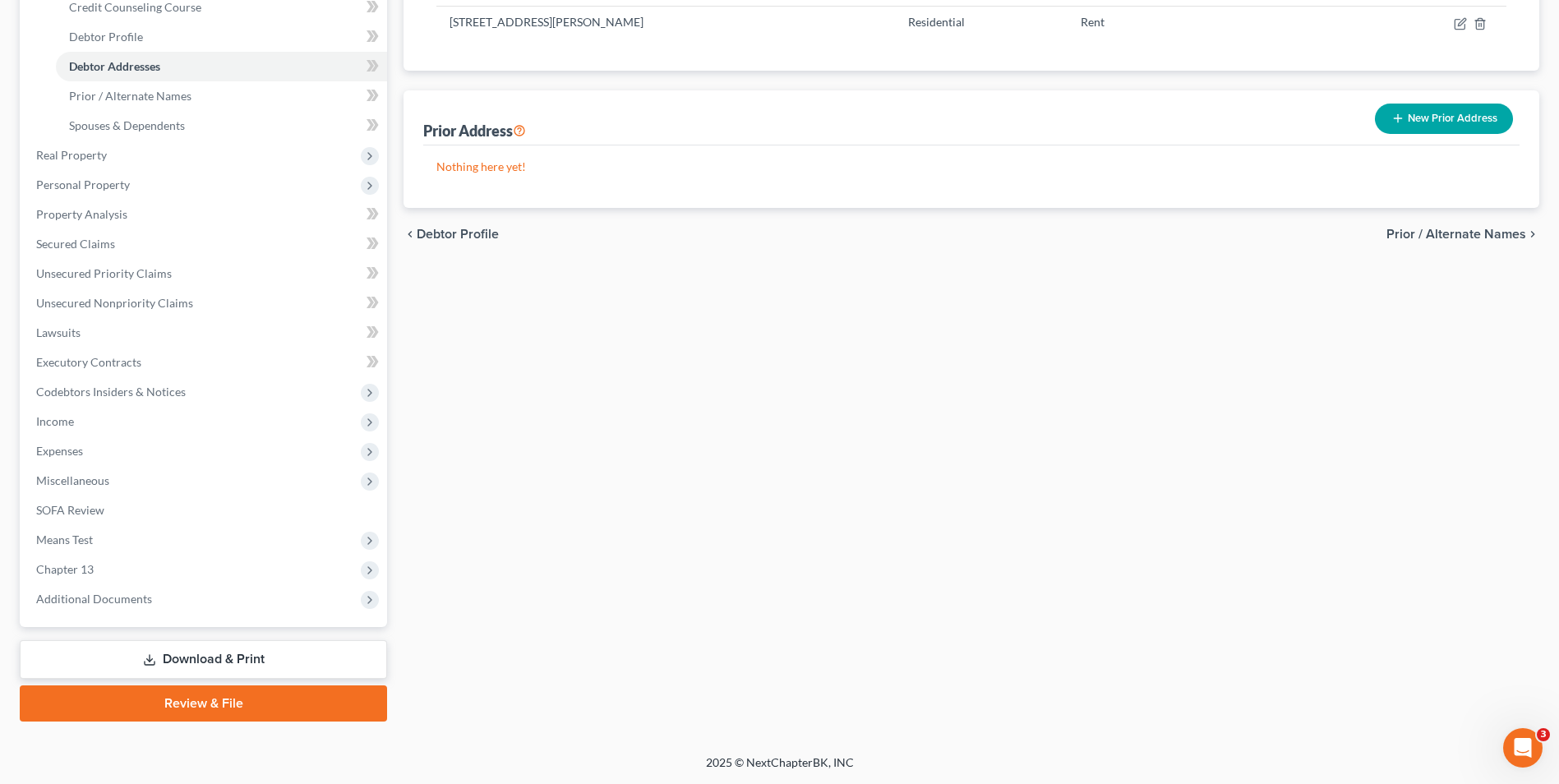
scroll to position [296, 0]
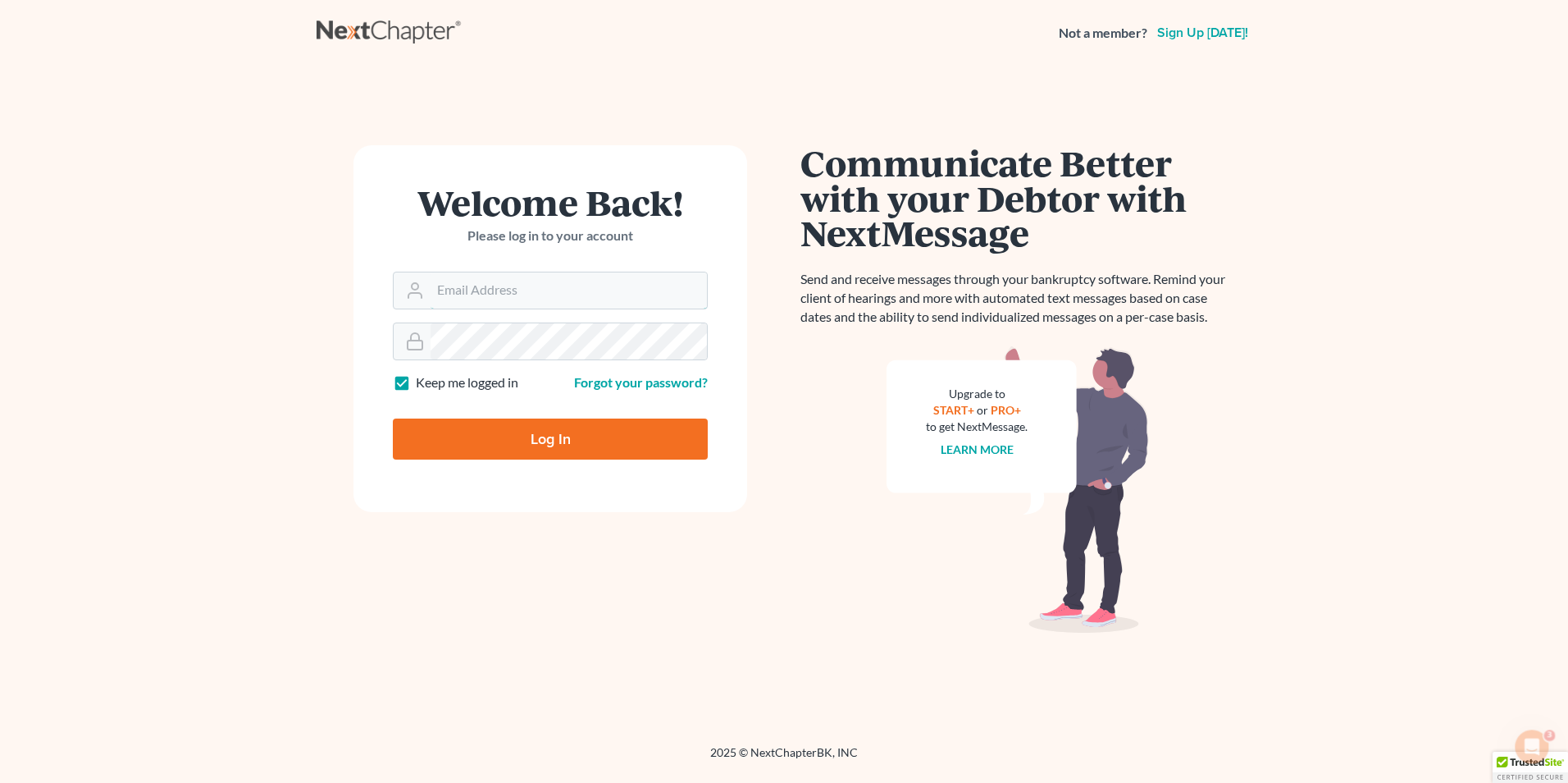
type input "[EMAIL_ADDRESS][DOMAIN_NAME]"
click at [607, 440] on input "Log In" at bounding box center [550, 439] width 315 height 41
type input "Thinking..."
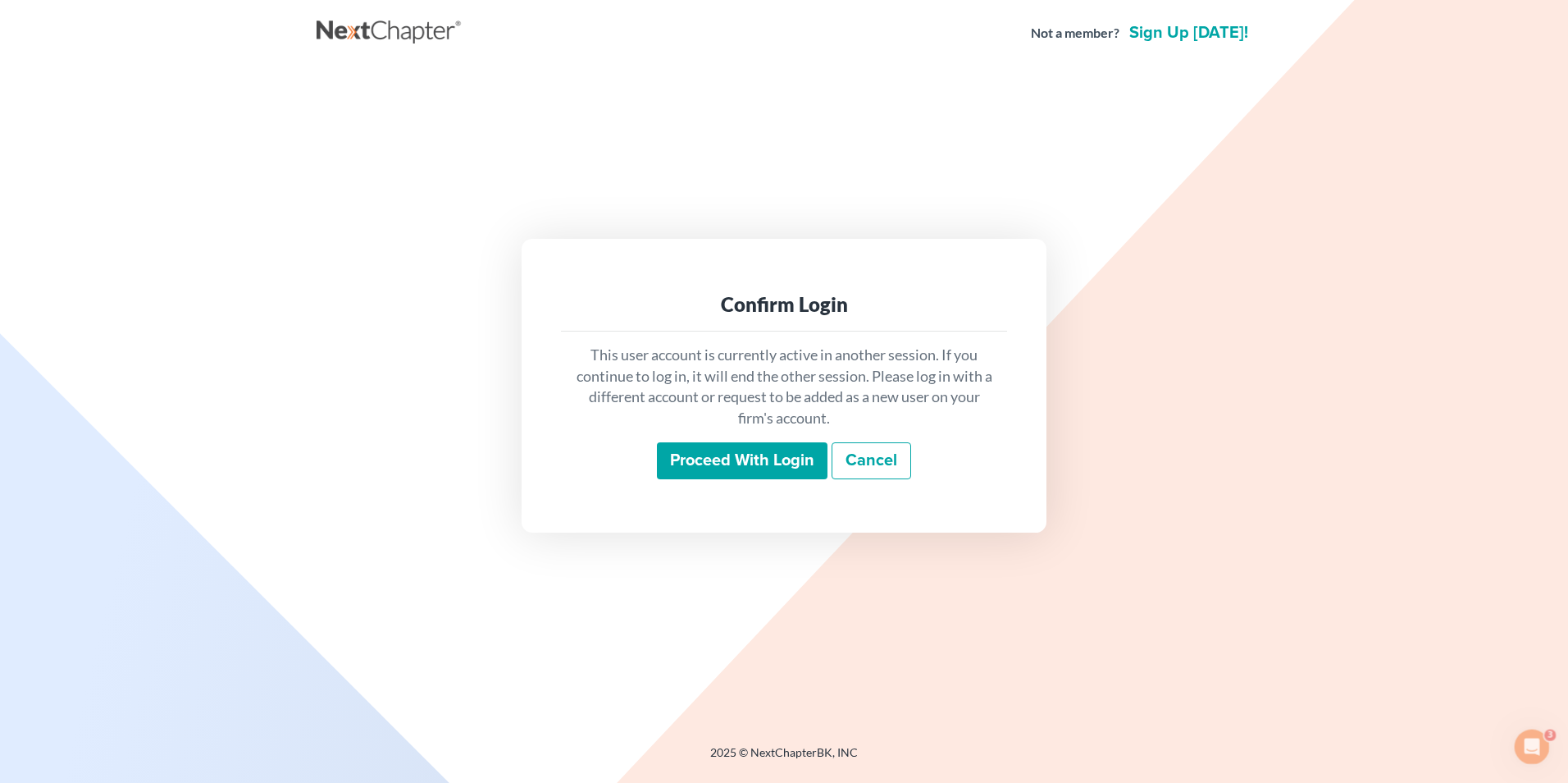
click at [737, 467] on input "Proceed with login" at bounding box center [741, 461] width 170 height 38
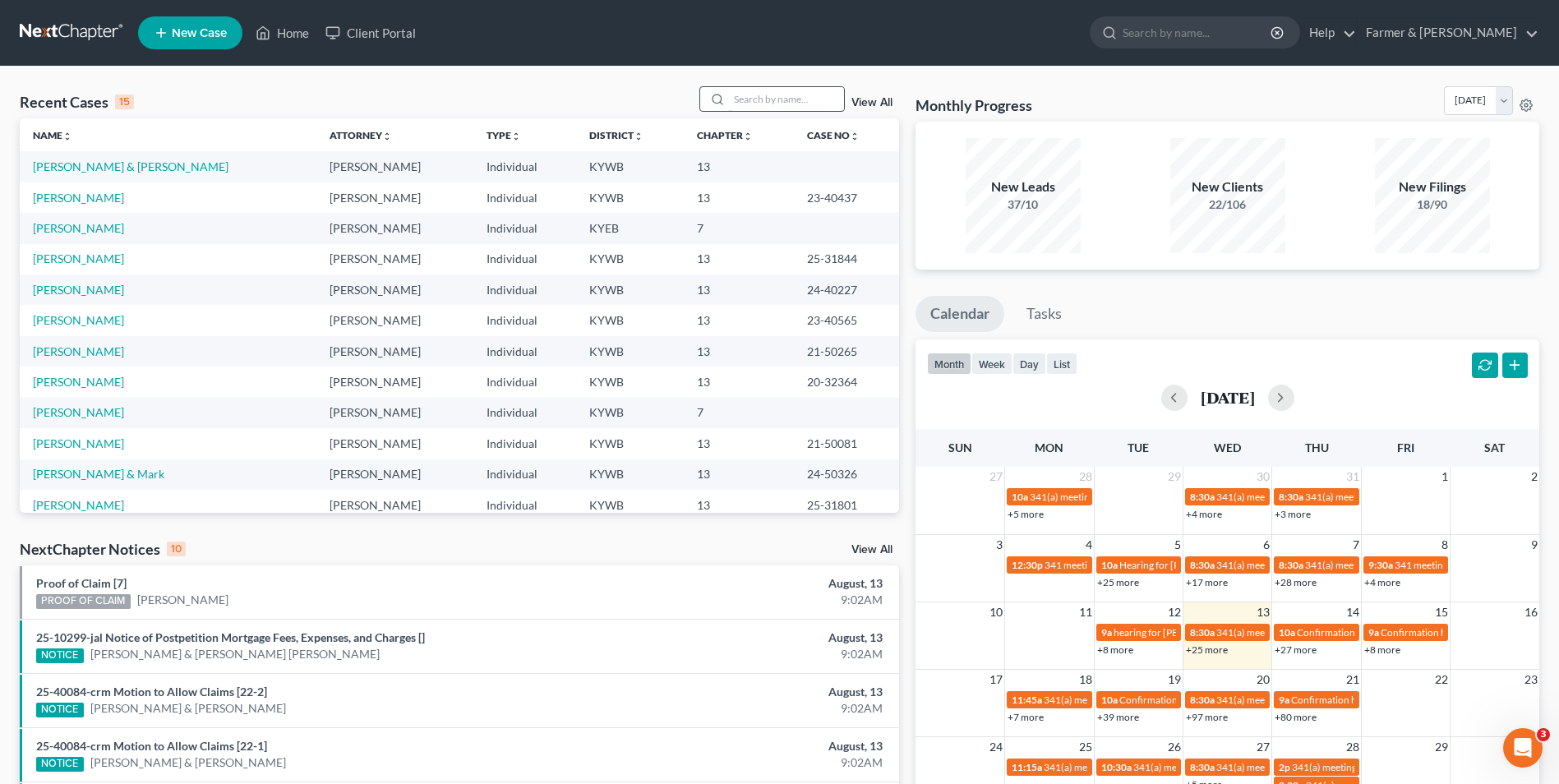
click at [791, 92] on input "search" at bounding box center [786, 98] width 115 height 24
paste input "22-50294"
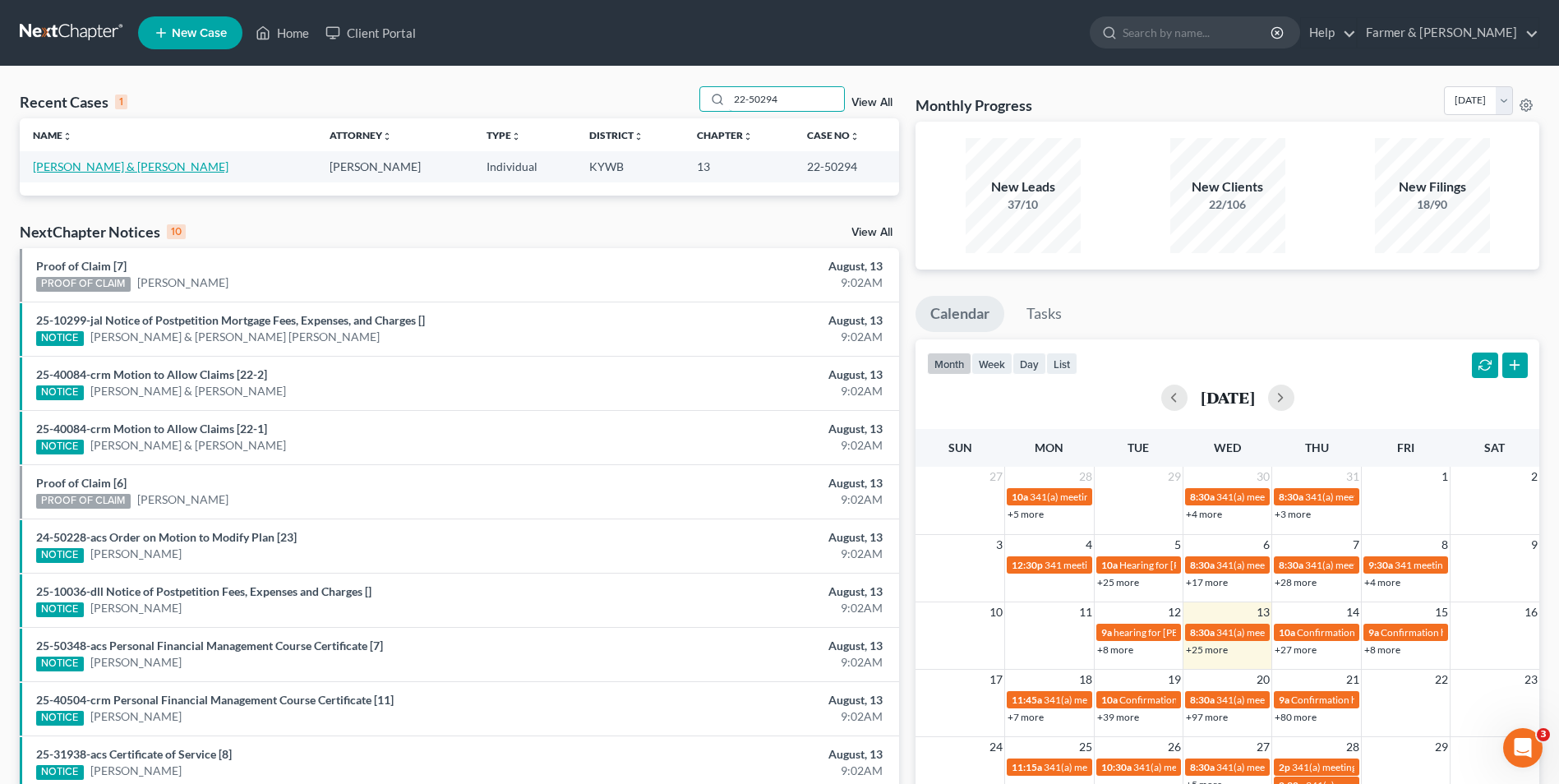
type input "22-50294"
click at [125, 169] on link "[PERSON_NAME] & [PERSON_NAME]" at bounding box center [130, 166] width 195 height 14
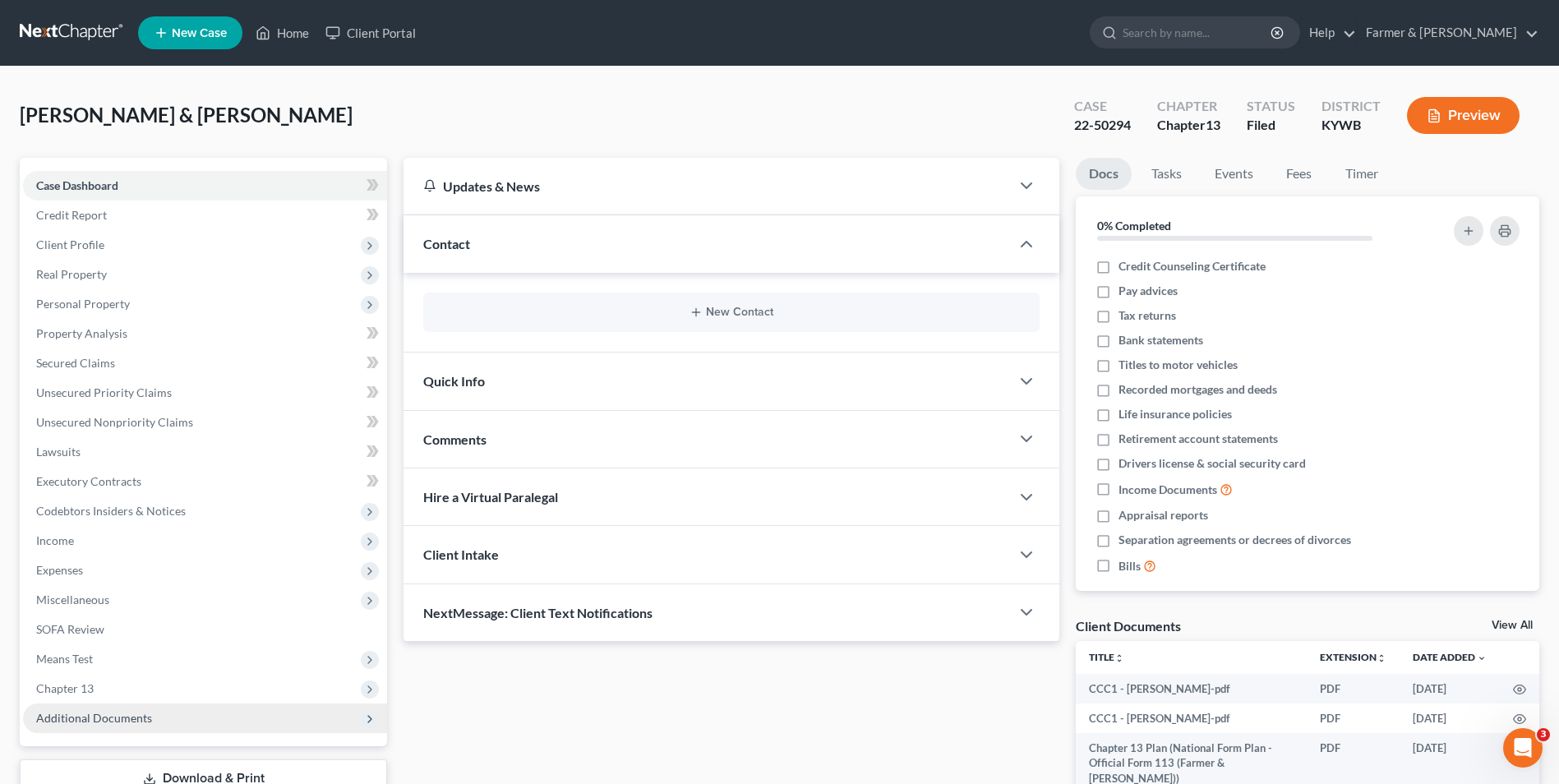
click at [181, 718] on span "Additional Documents" at bounding box center [205, 717] width 364 height 29
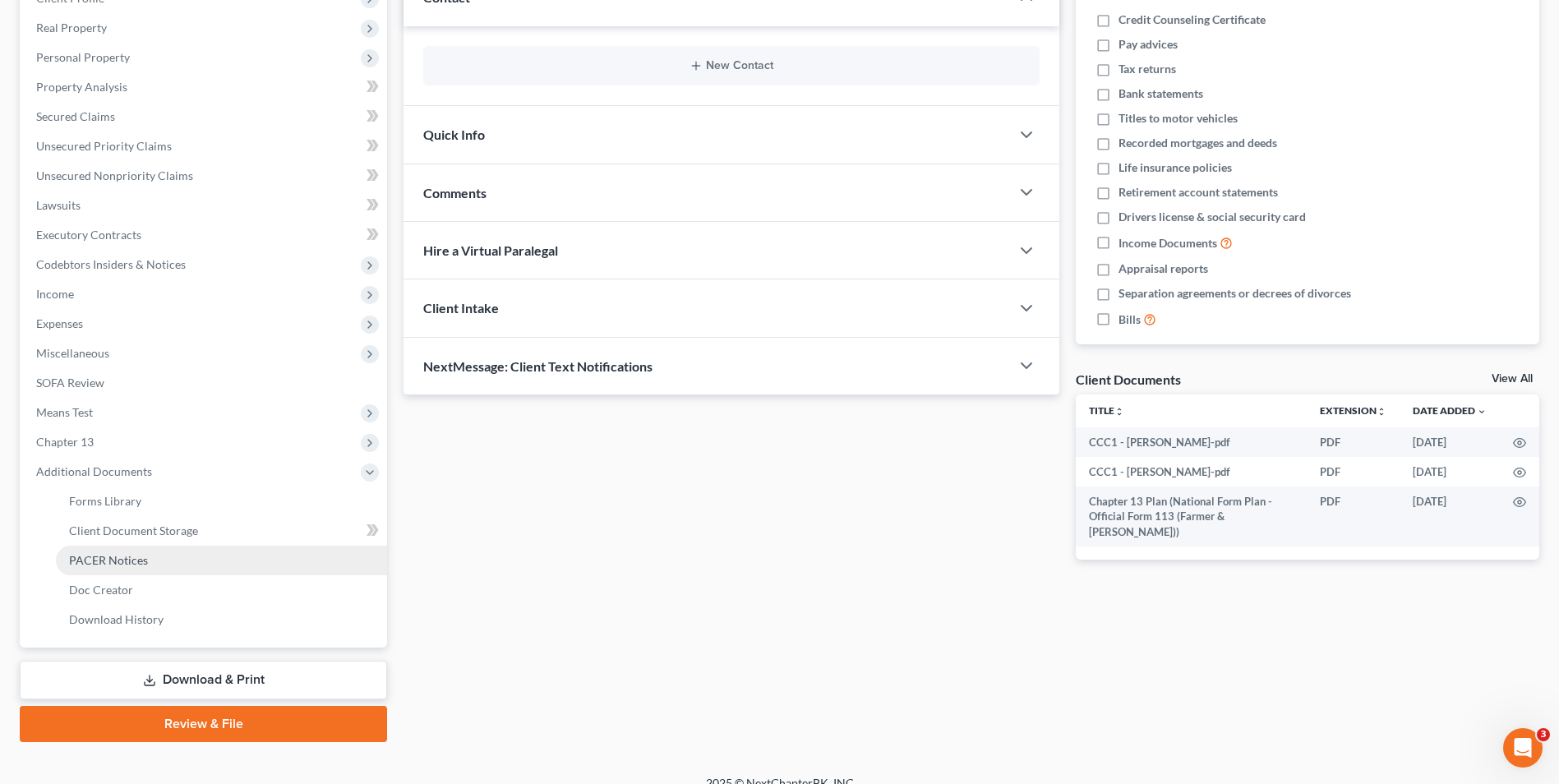
click at [141, 566] on span "PACER Notices" at bounding box center [109, 559] width 79 height 14
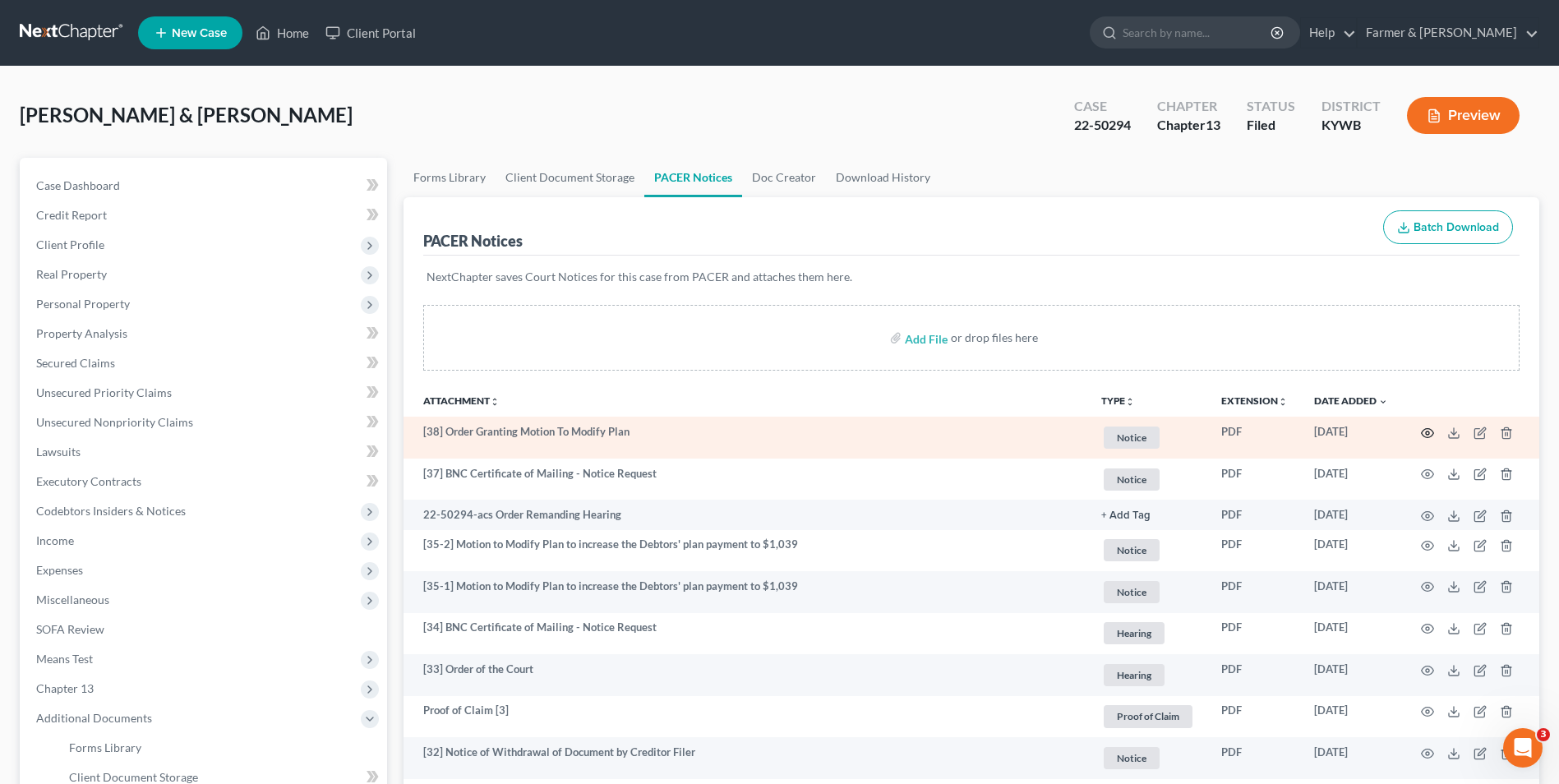
click at [1429, 434] on circle "button" at bounding box center [1427, 432] width 3 height 3
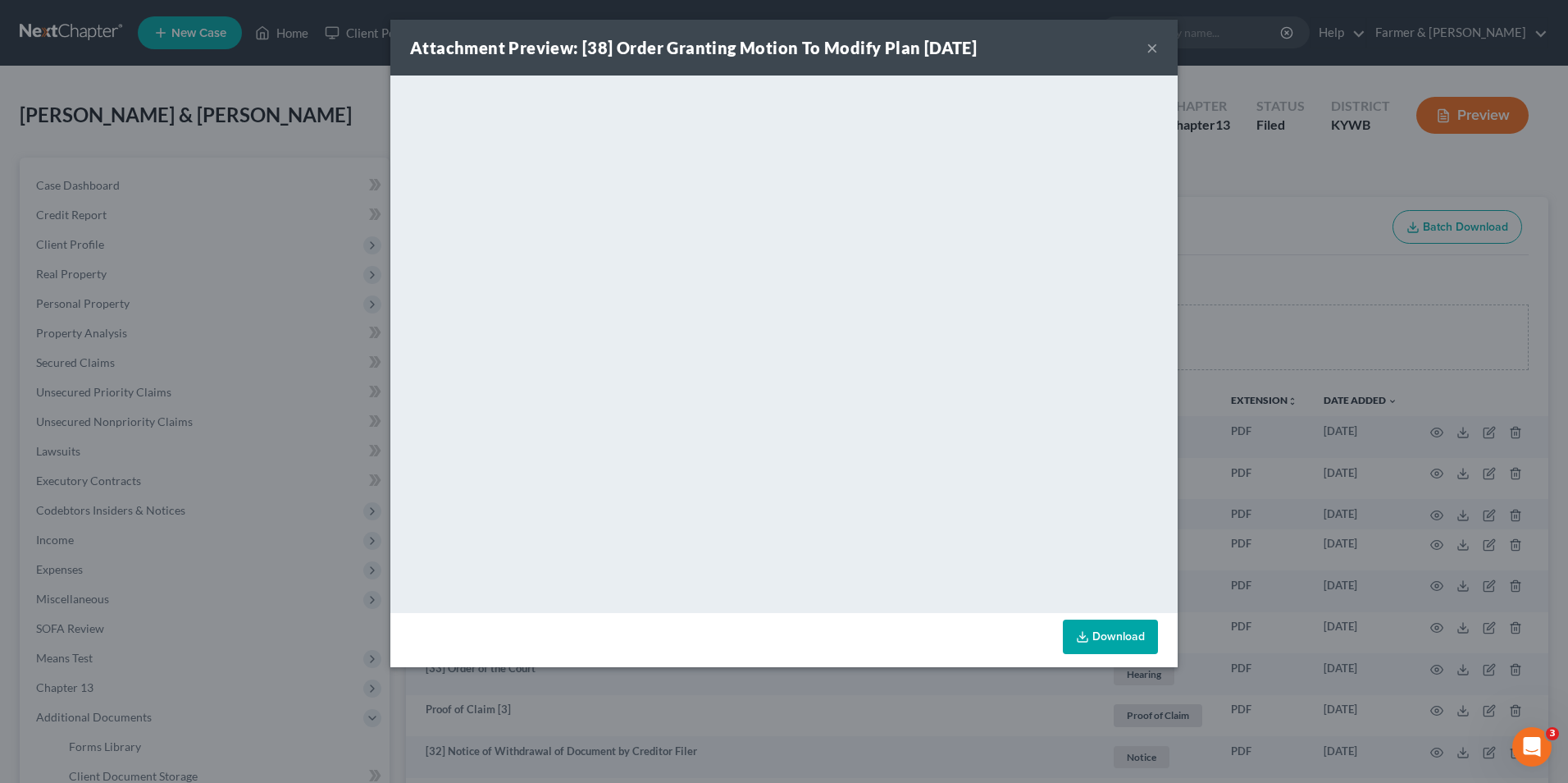
click at [1153, 50] on button "×" at bounding box center [1152, 47] width 11 height 20
